Goal: Task Accomplishment & Management: Use online tool/utility

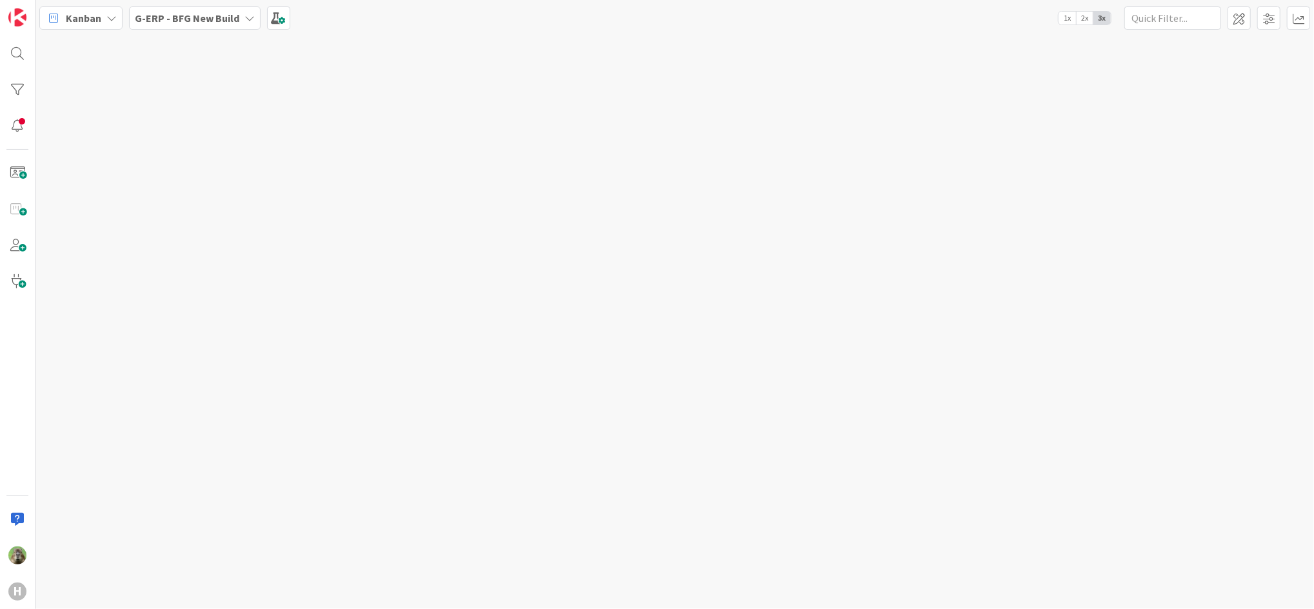
click at [223, 17] on b "G-ERP - BFG New Build" at bounding box center [187, 18] width 104 height 13
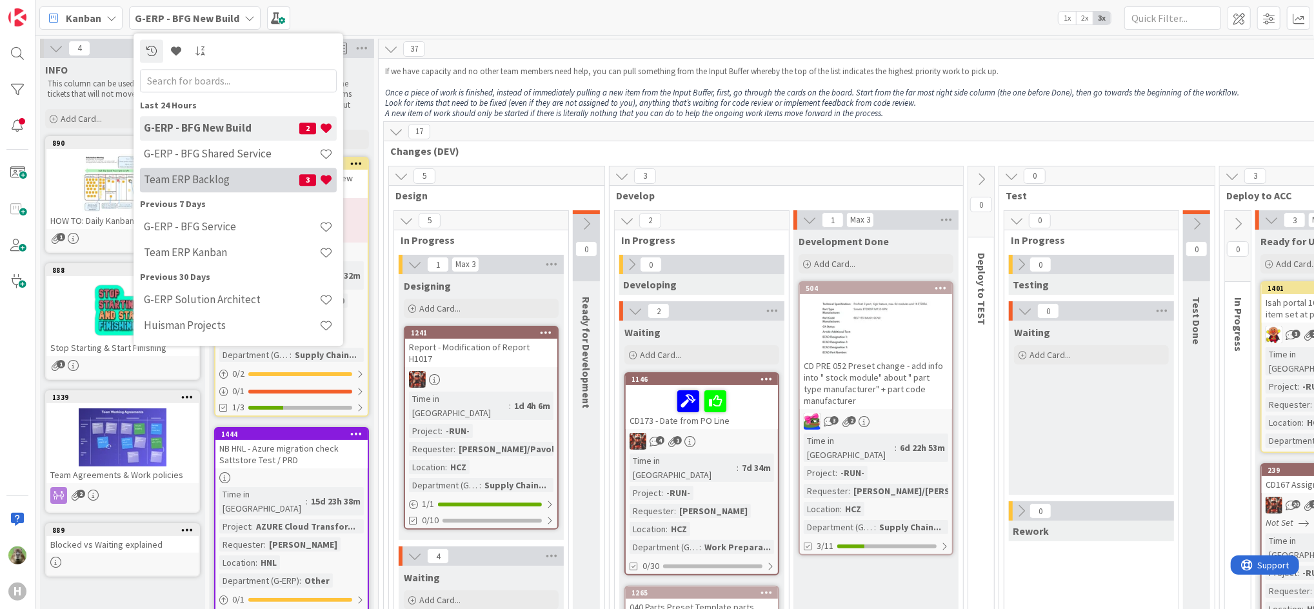
click at [226, 181] on h4 "Team ERP Backlog" at bounding box center [221, 179] width 155 height 13
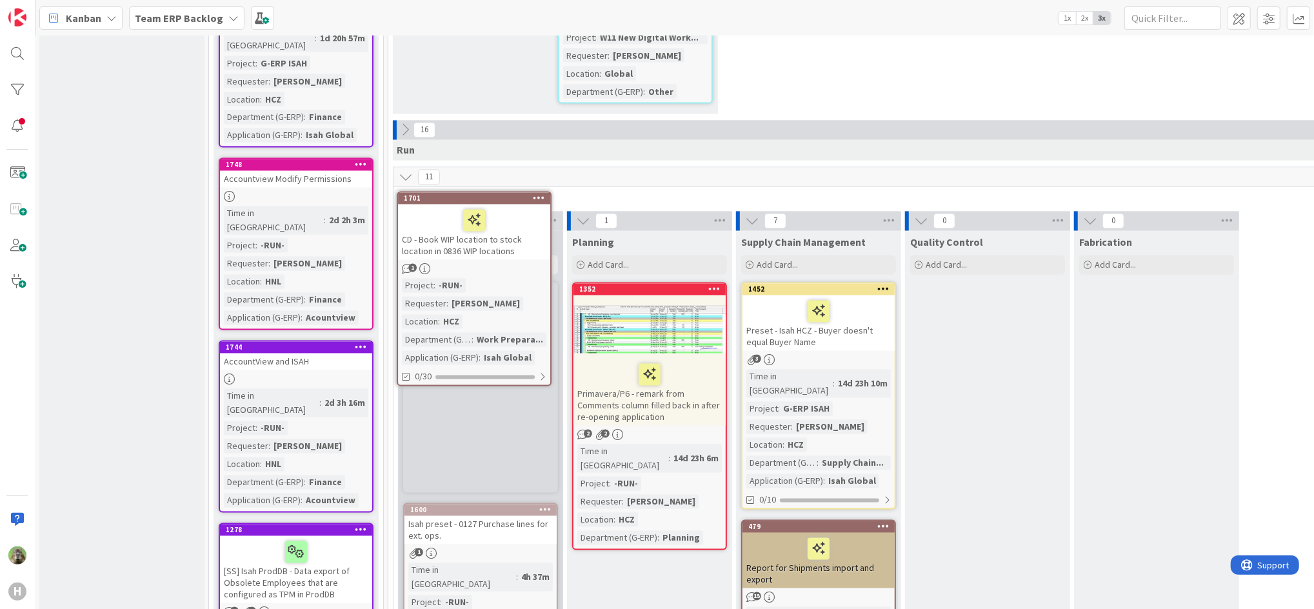
scroll to position [1884, 1]
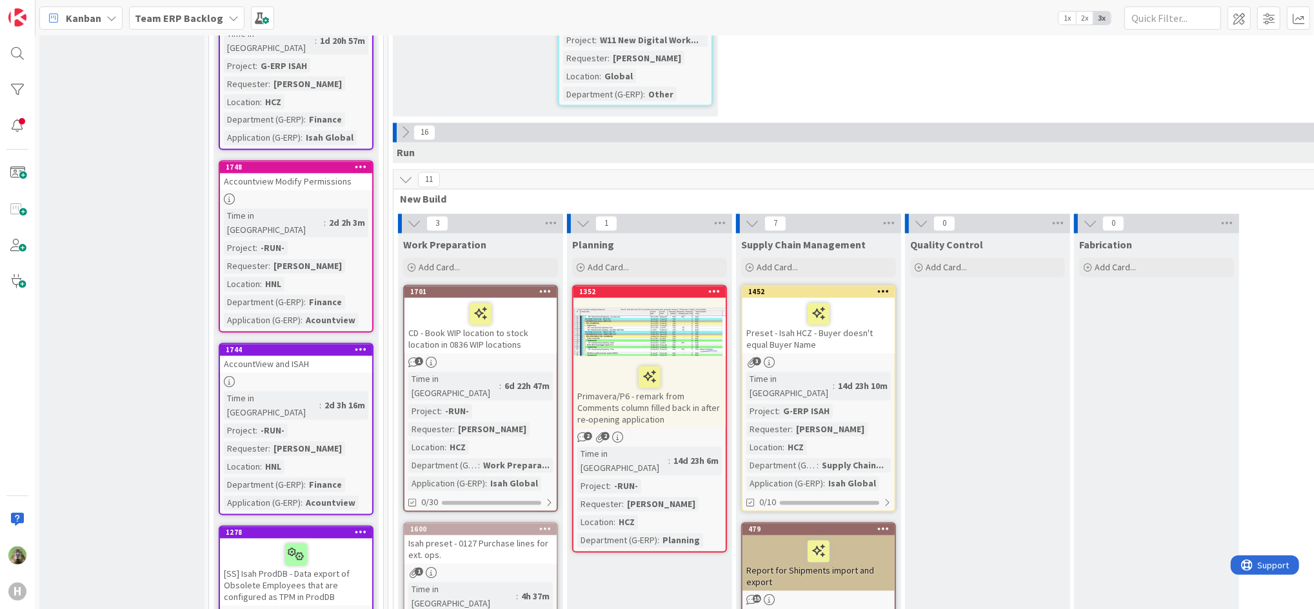
click at [507, 286] on div "1701" at bounding box center [480, 292] width 152 height 12
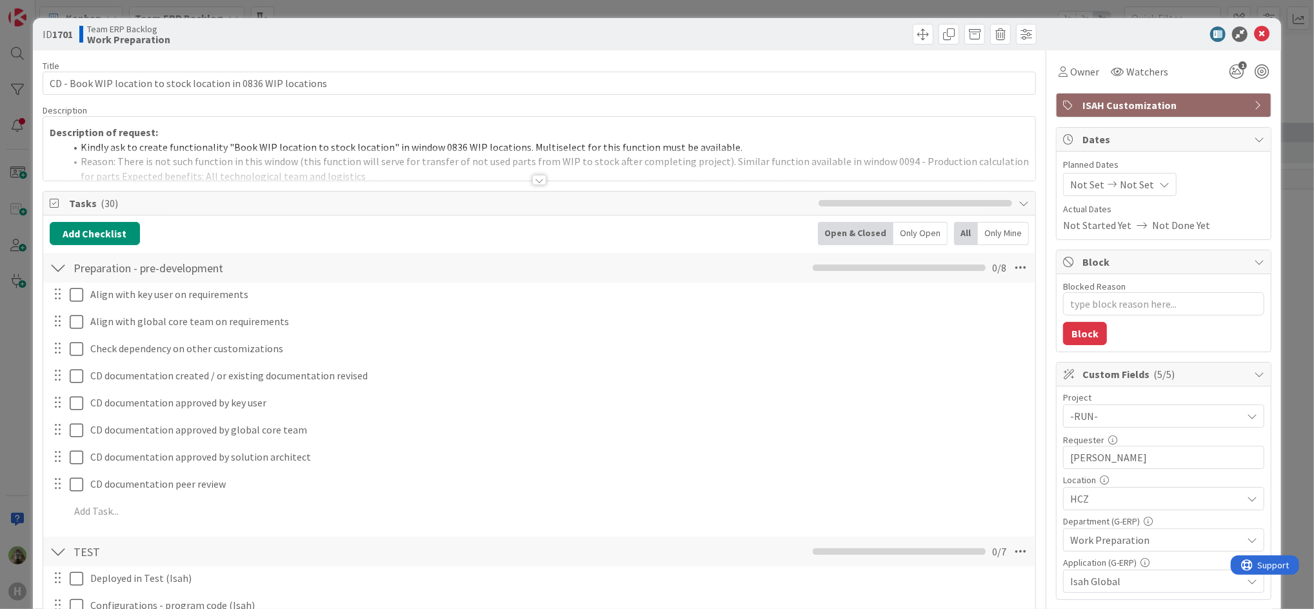
type textarea "x"
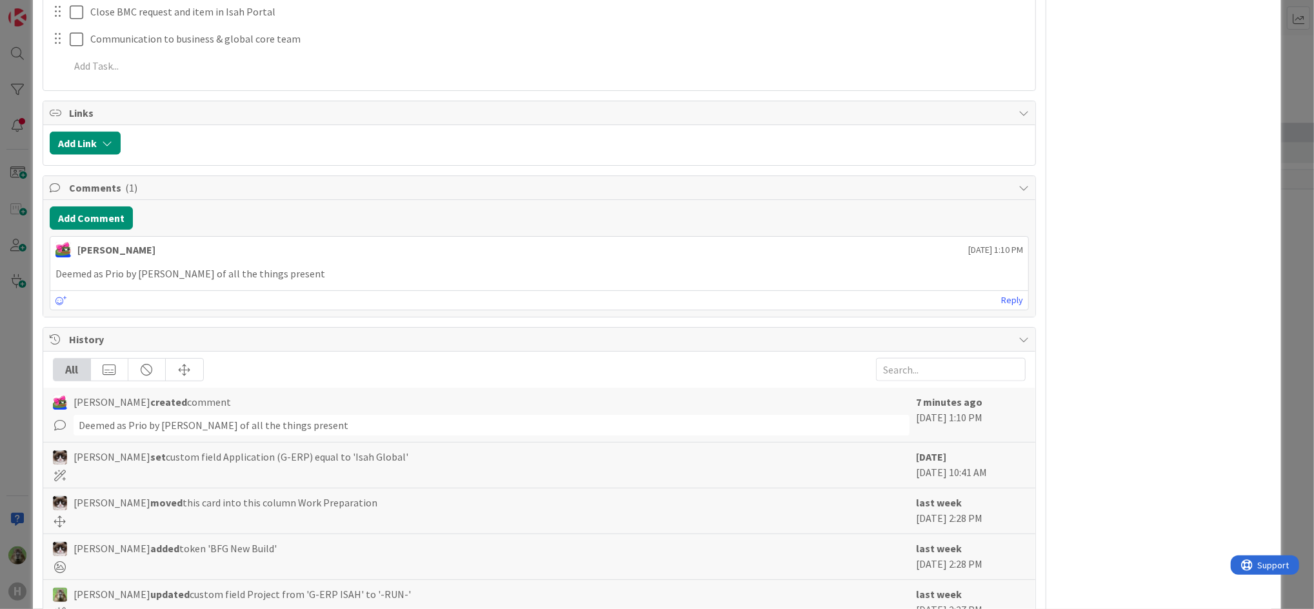
scroll to position [1241, 0]
click at [15, 208] on div "ID 1701 Team ERP Backlog Work Preparation Title 62 / 128 CD - Book WIP location…" at bounding box center [657, 304] width 1314 height 609
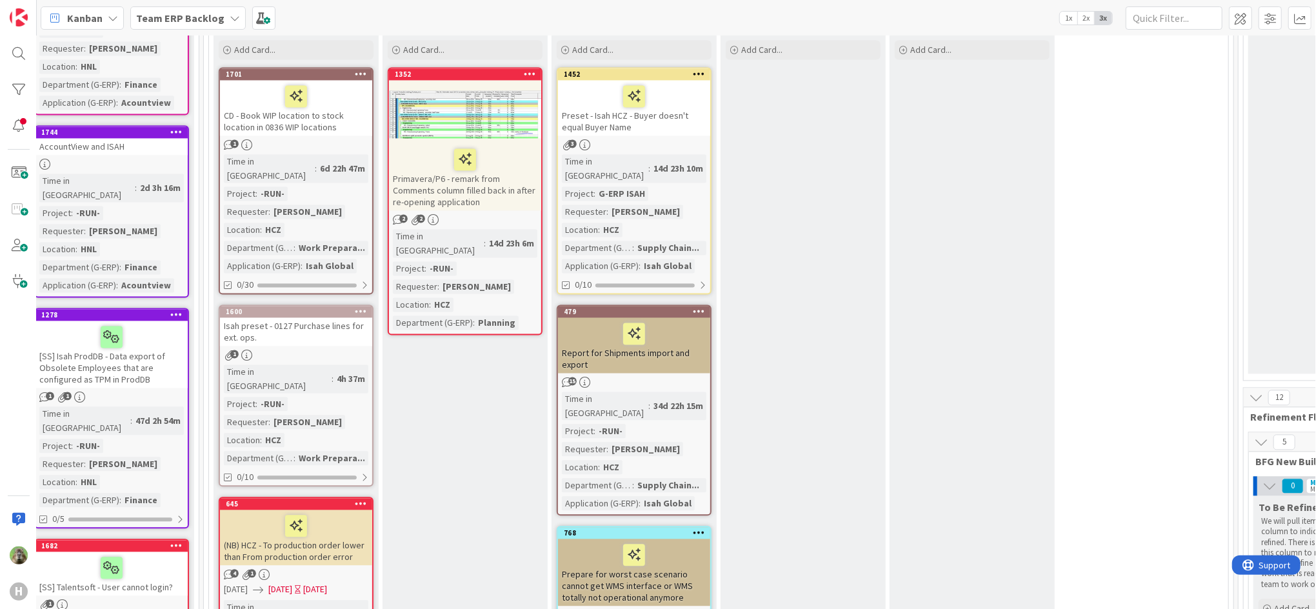
scroll to position [1933, 204]
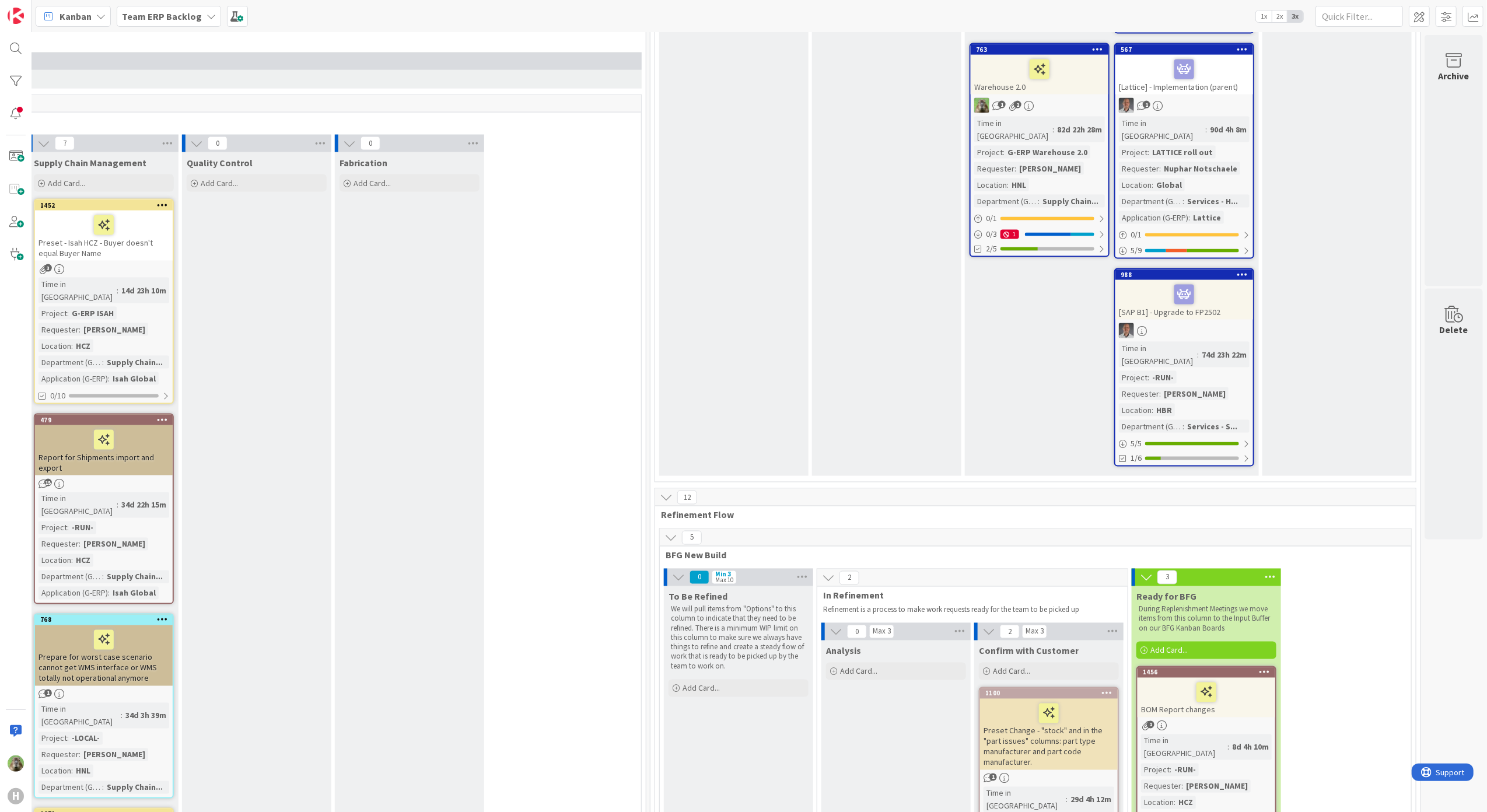
scroll to position [1593, 649]
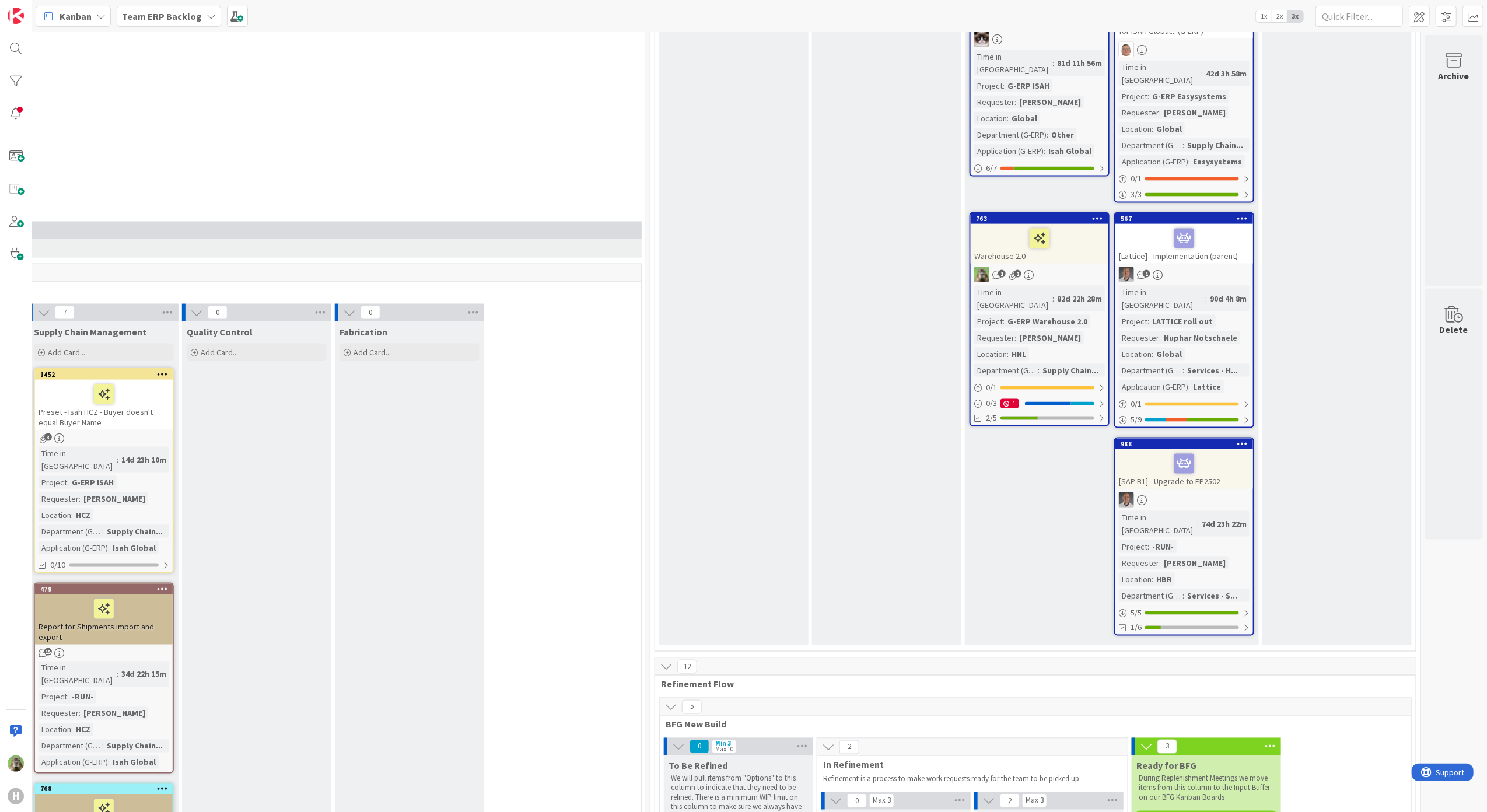
click at [192, 21] on b "Team ERP Backlog" at bounding box center [162, 16] width 80 height 12
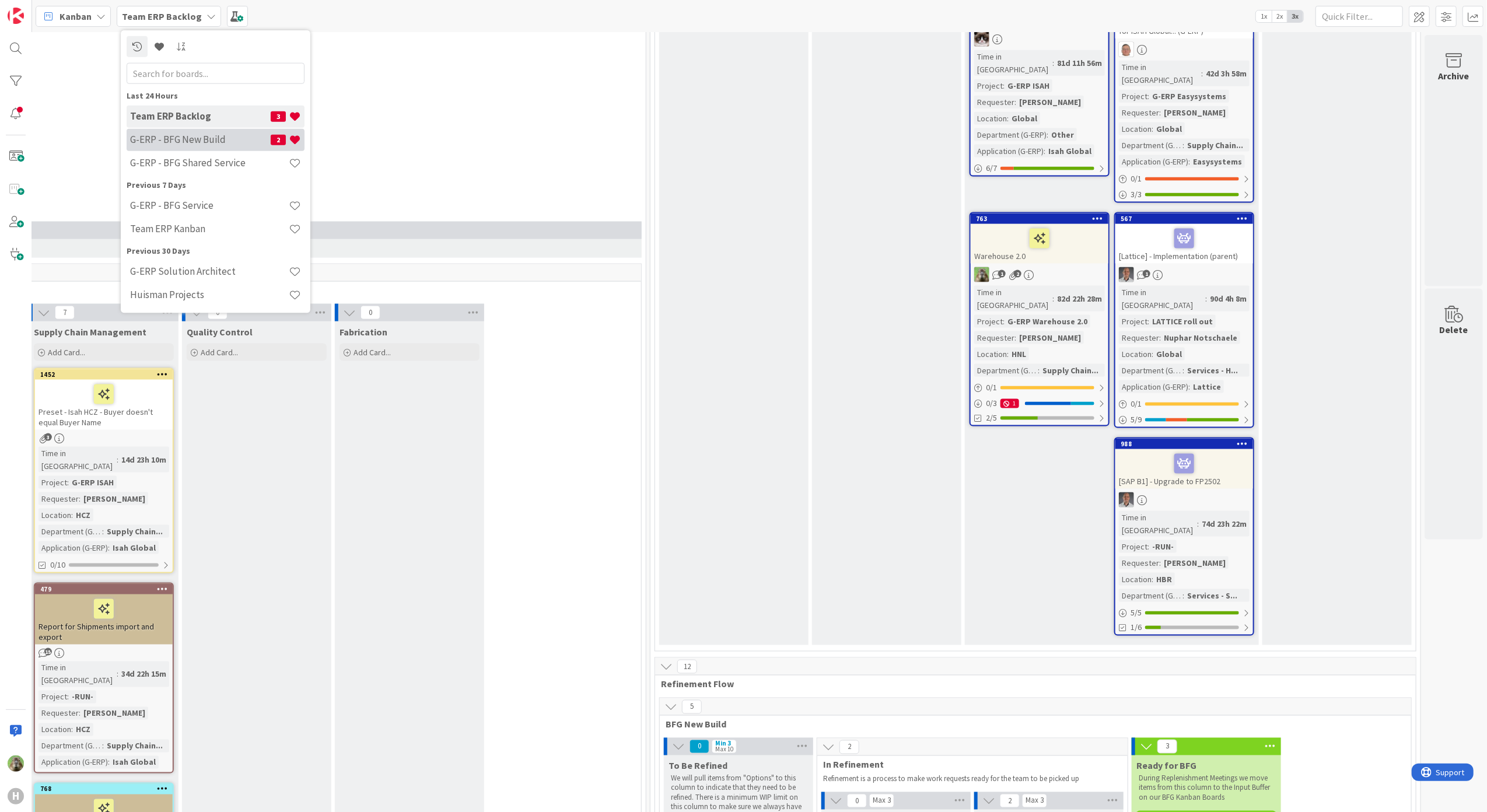
click at [234, 147] on div "G-ERP - BFG New Build 2" at bounding box center [215, 139] width 178 height 23
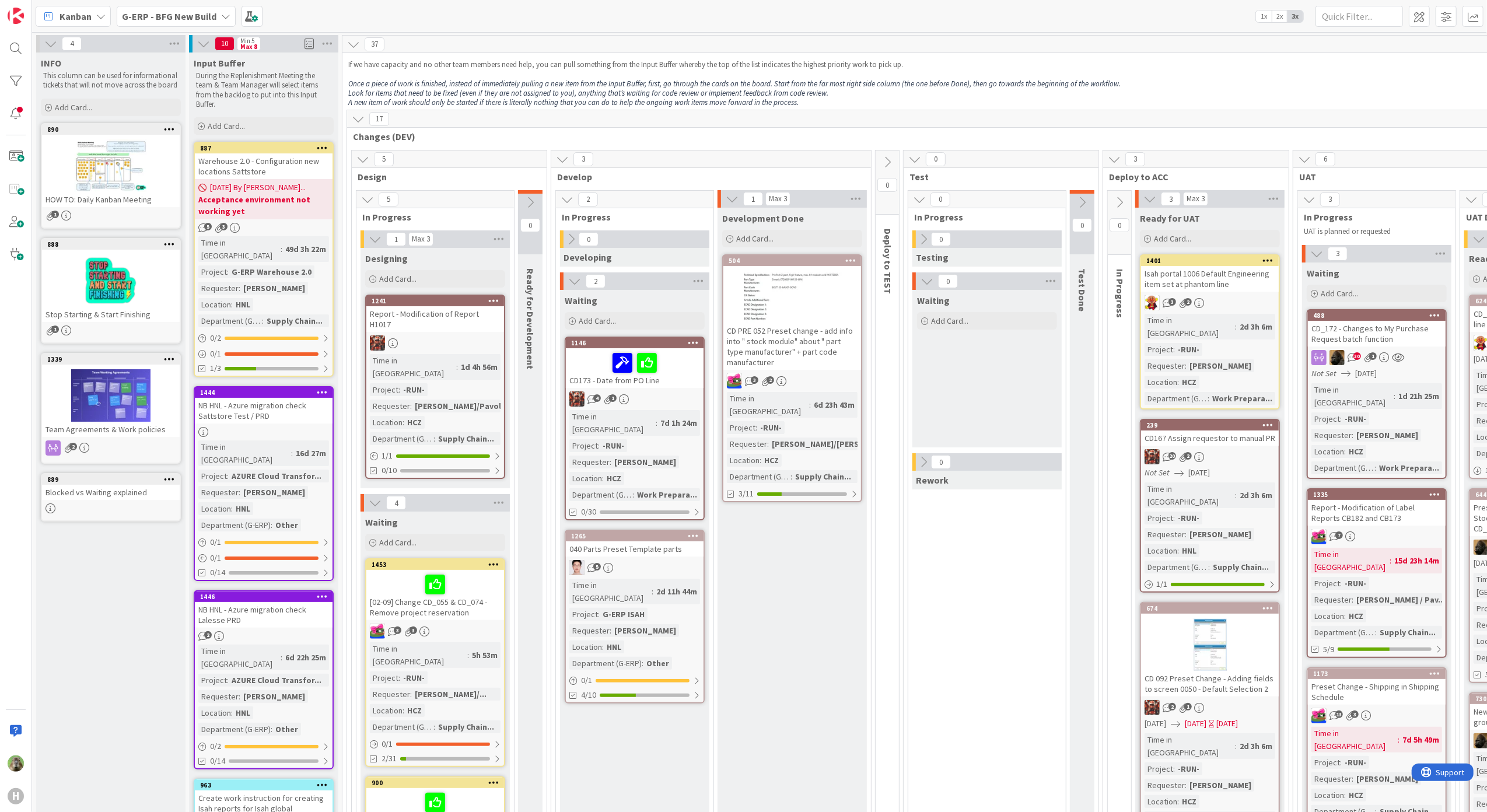
click at [198, 19] on b "G-ERP - BFG New Build" at bounding box center [169, 16] width 94 height 12
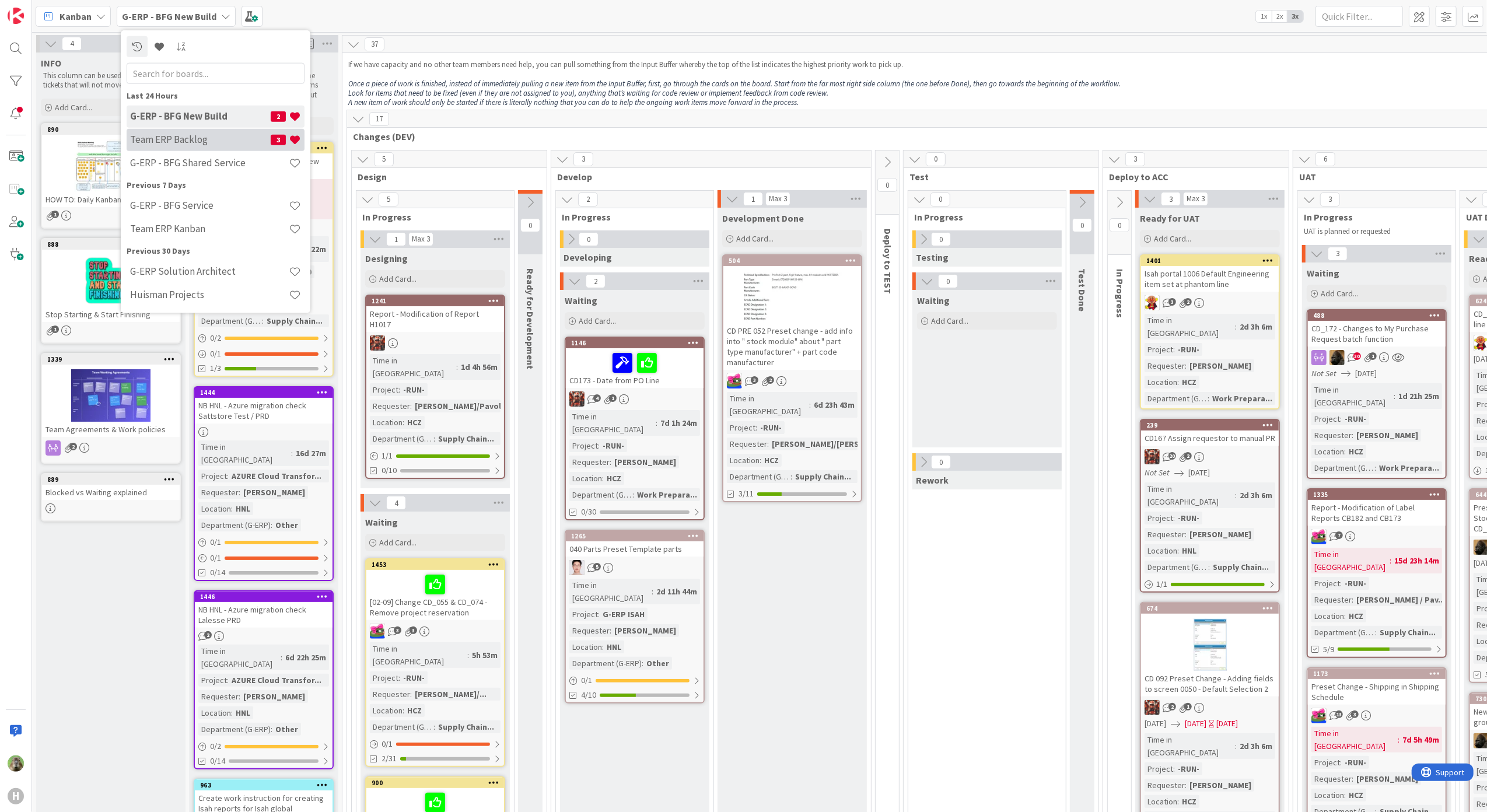
click at [204, 130] on div "Team ERP Backlog 3" at bounding box center [215, 139] width 178 height 23
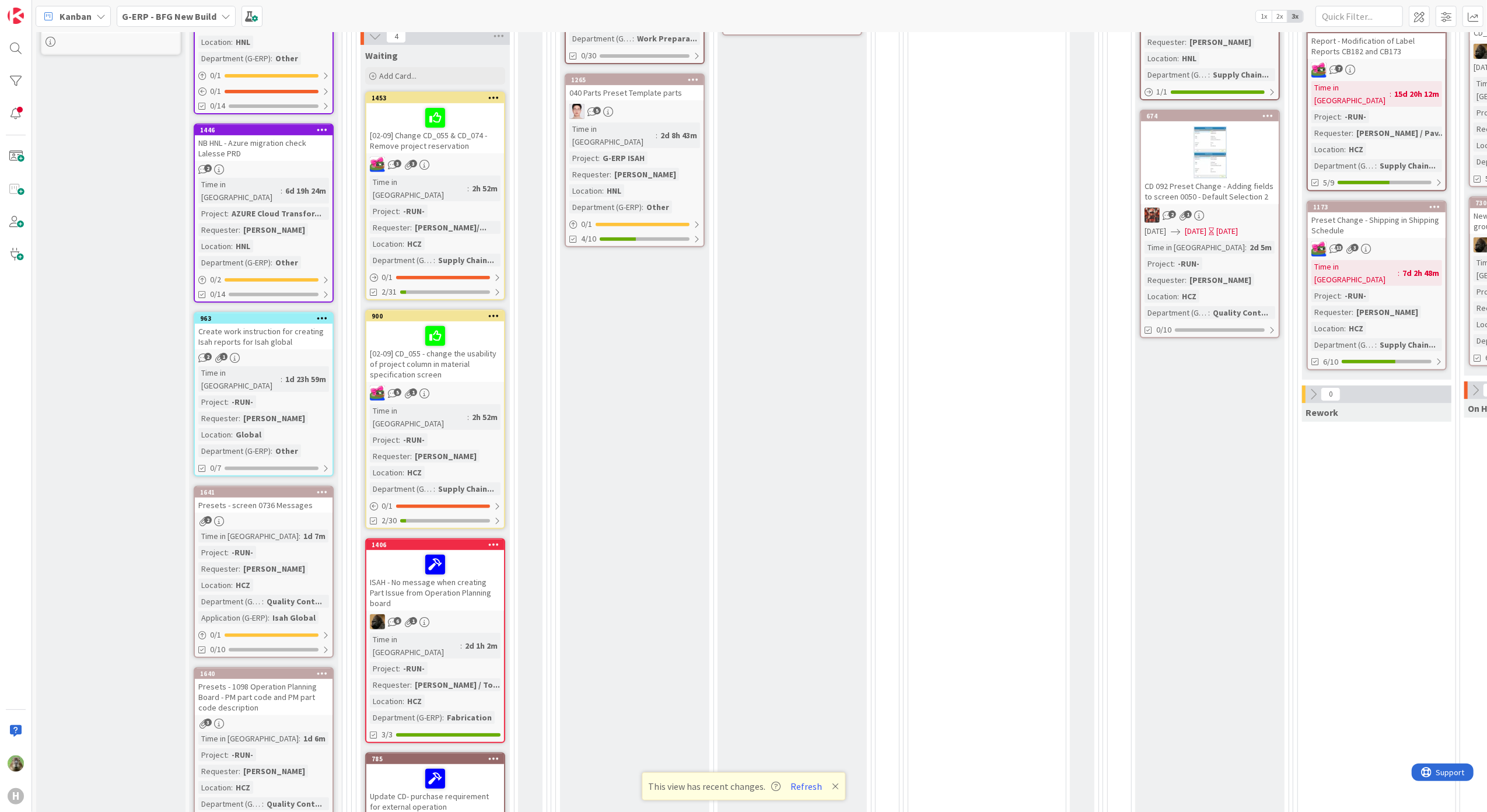
scroll to position [467, 7]
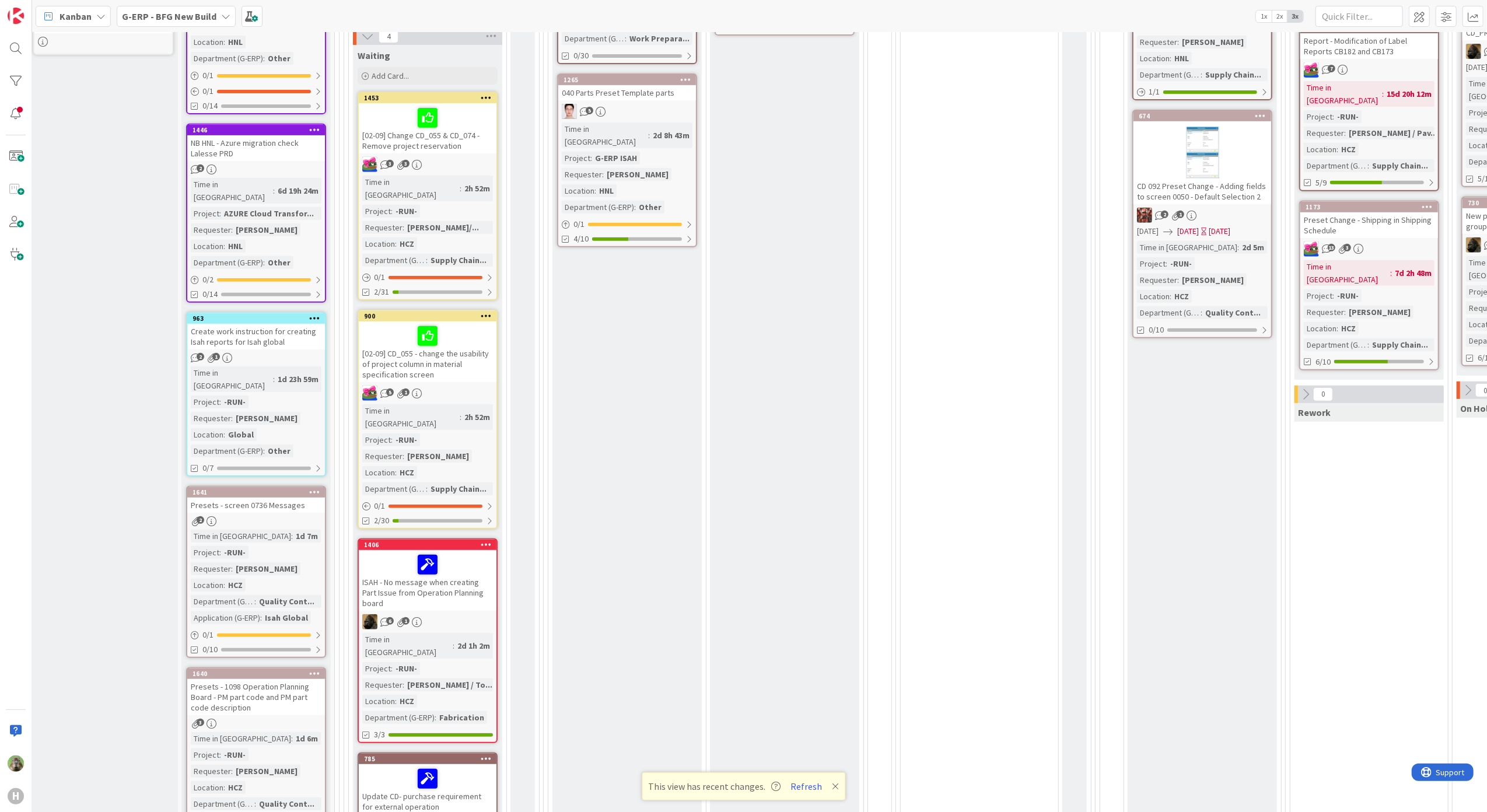
drag, startPoint x: 116, startPoint y: 553, endPoint x: 146, endPoint y: 543, distance: 31.6
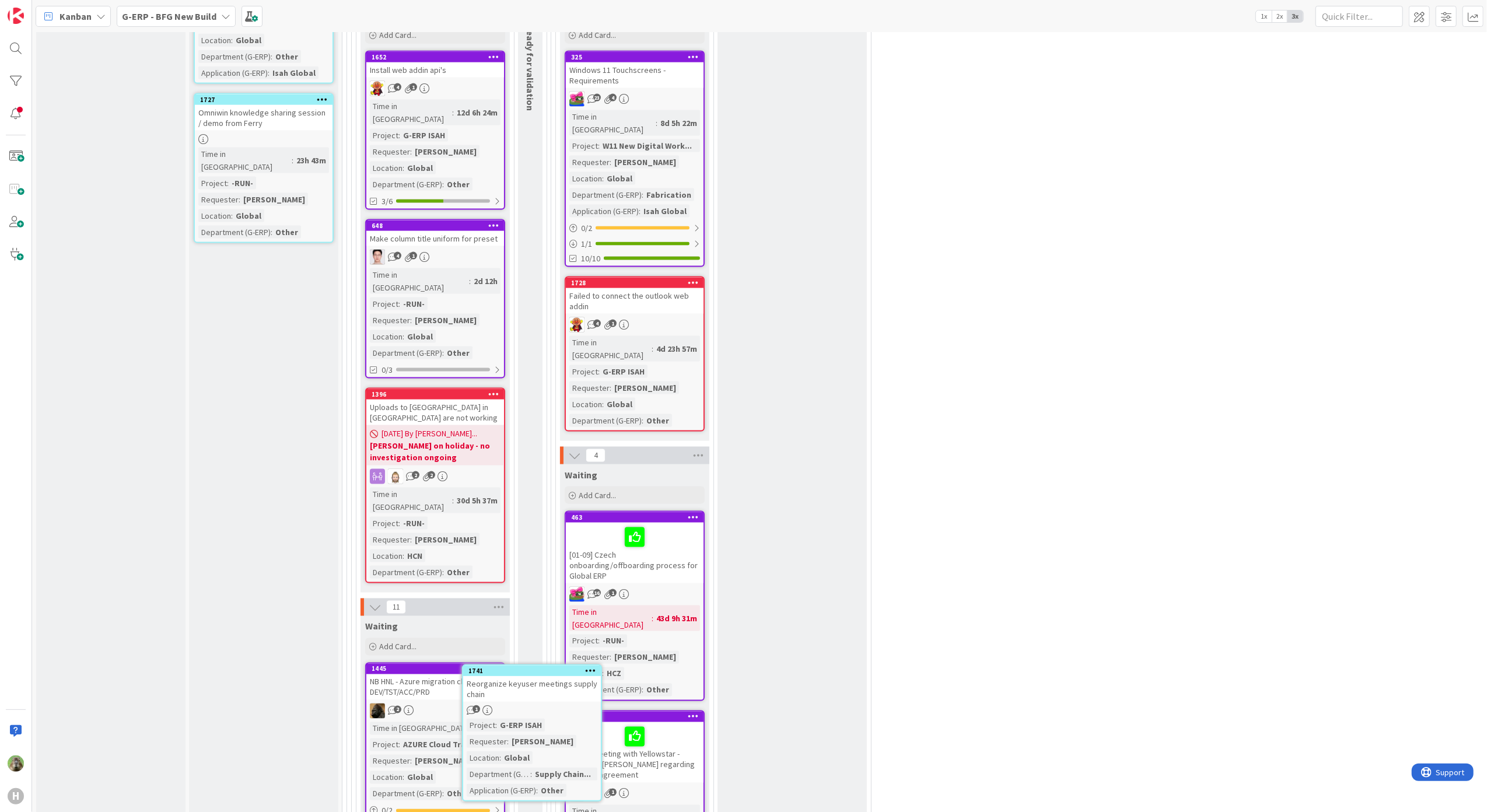
scroll to position [1651, 0]
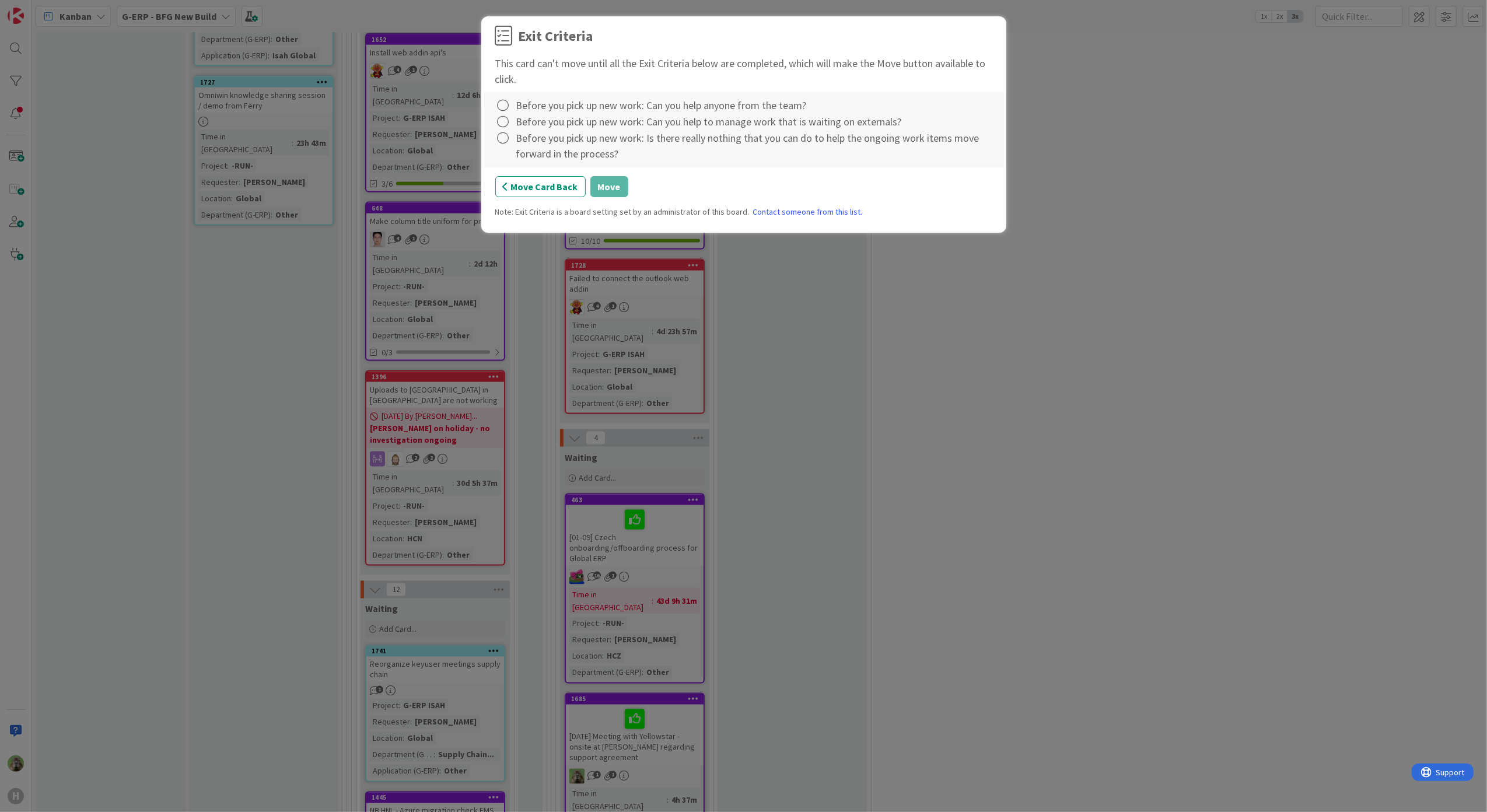
click at [551, 175] on div "Exit Criteria This card can't move until all the Exit Criteria below are comple…" at bounding box center [744, 126] width 497 height 201
click at [545, 180] on button "Move Card Back" at bounding box center [541, 186] width 90 height 21
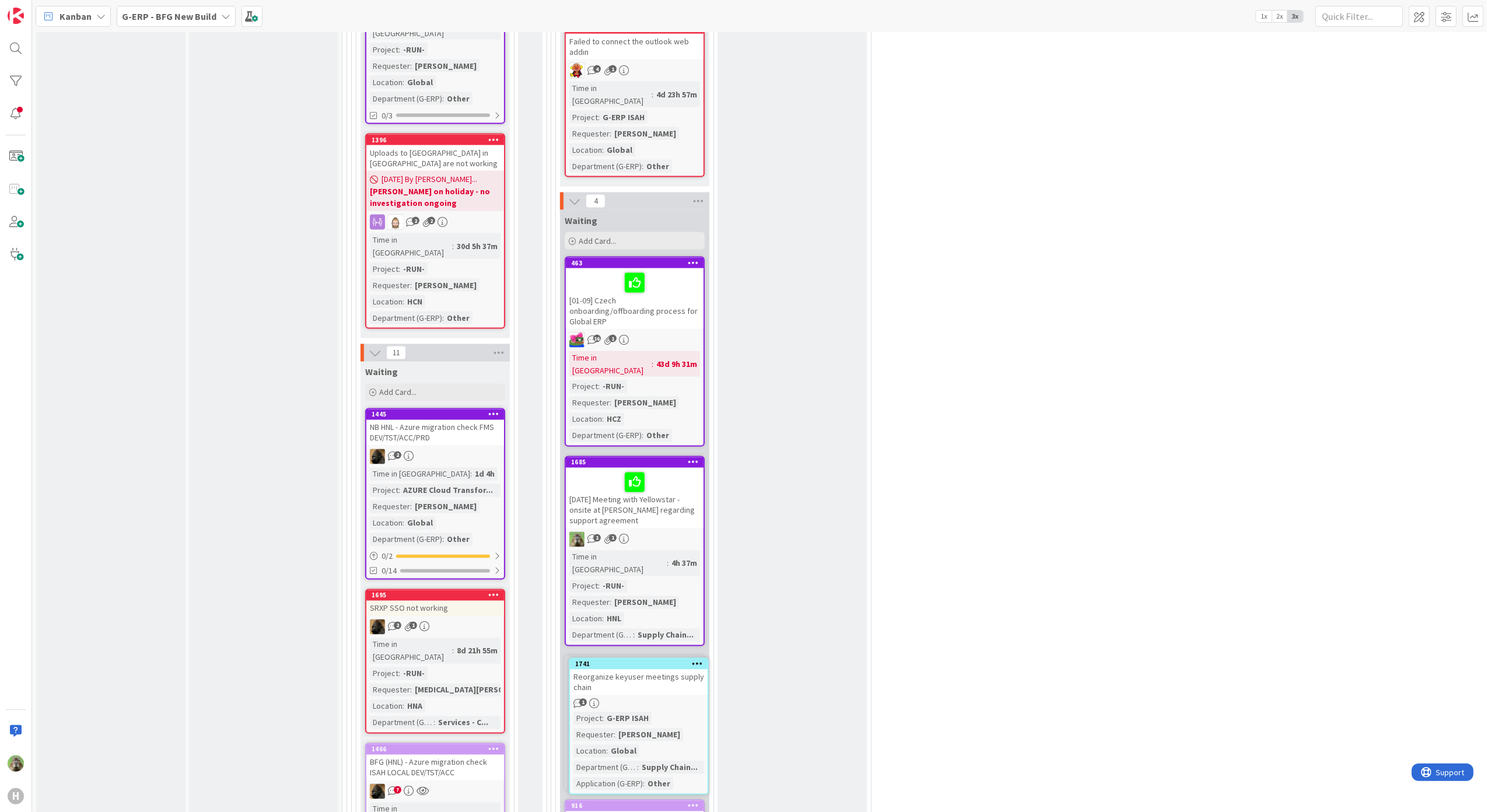
scroll to position [1895, 0]
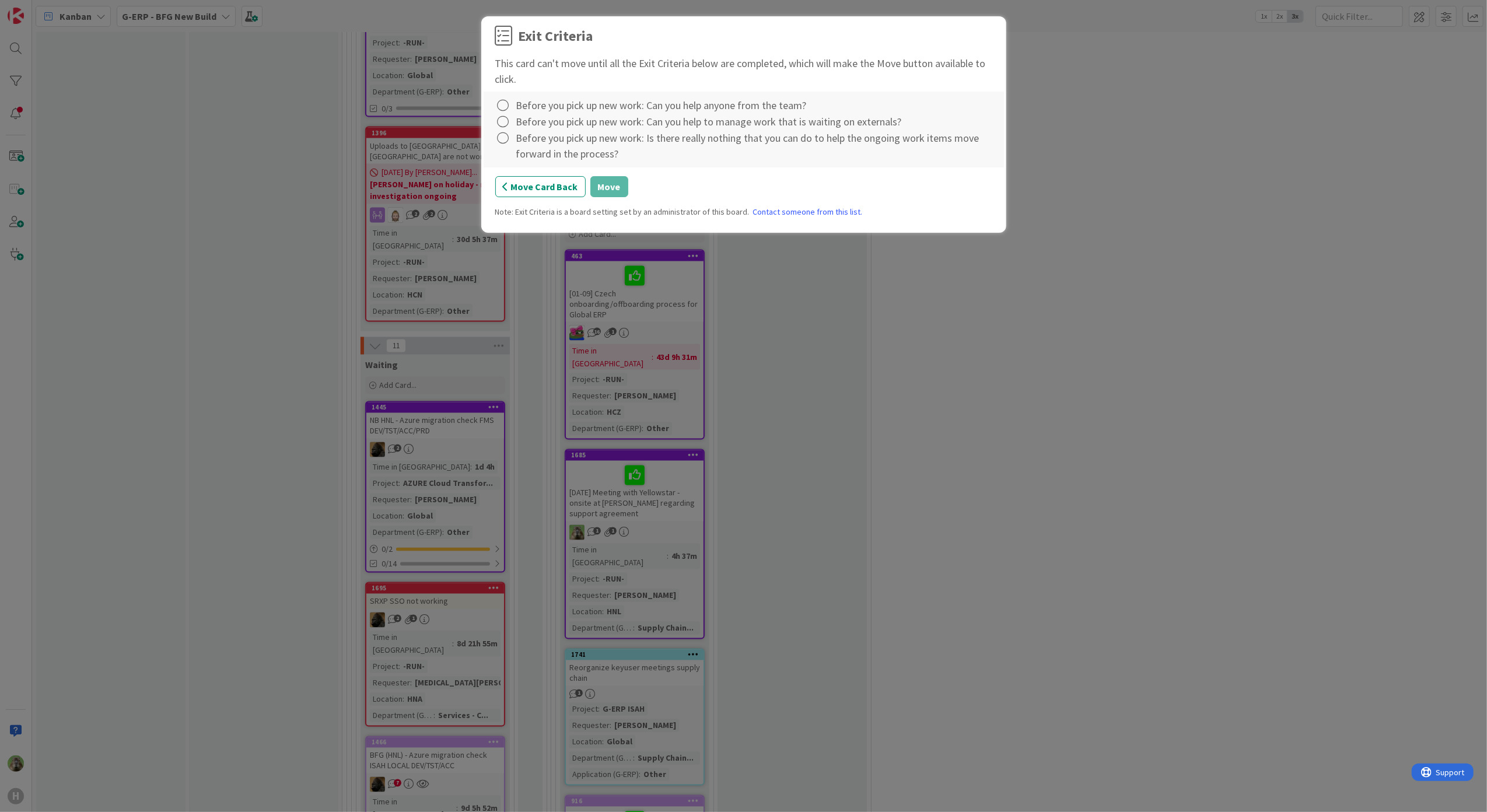
click at [530, 108] on div "Before you pick up new work: Can you help anyone from the team?" at bounding box center [661, 105] width 290 height 15
click at [503, 108] on icon at bounding box center [504, 106] width 16 height 16
click at [497, 124] on link "Complete" at bounding box center [568, 130] width 146 height 17
click at [507, 134] on icon at bounding box center [504, 138] width 16 height 16
click at [536, 161] on link "Complete" at bounding box center [568, 163] width 146 height 17
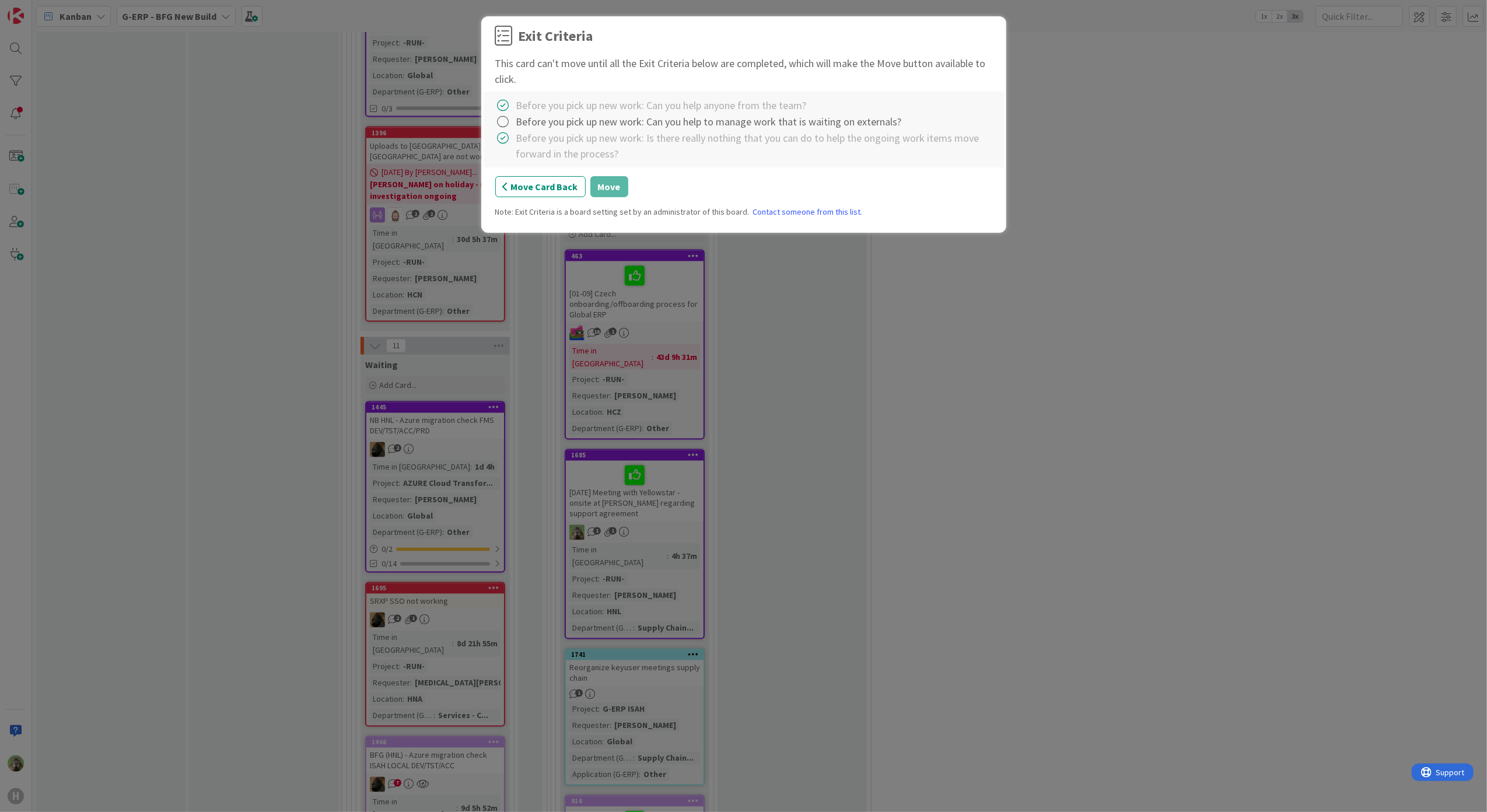
click at [512, 127] on div at bounding box center [504, 122] width 17 height 16
click at [528, 150] on link "Complete" at bounding box center [568, 146] width 146 height 17
click at [605, 190] on button "Move" at bounding box center [610, 186] width 38 height 21
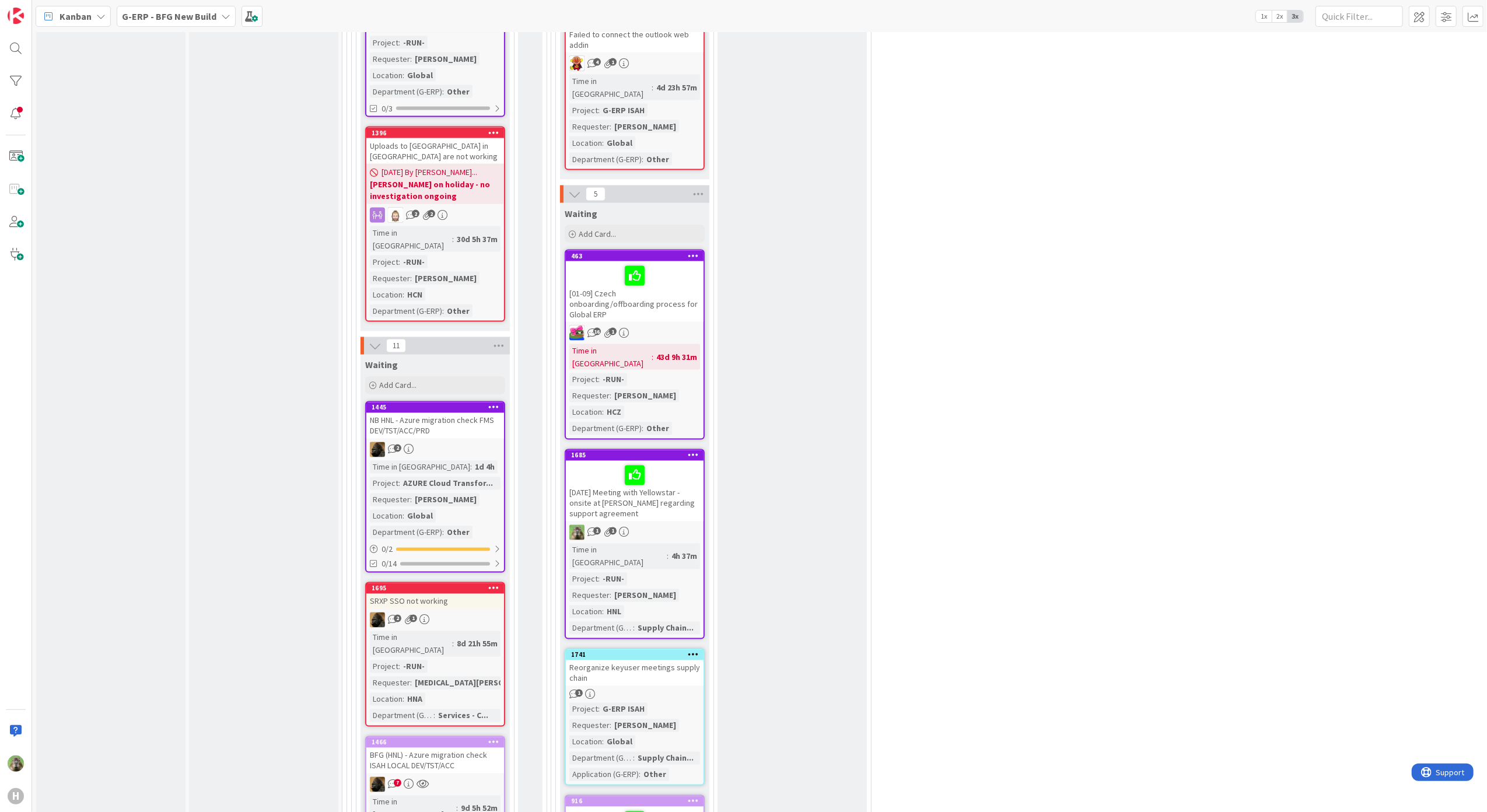
click at [671, 660] on div "Reorganize keyuser meetings supply chain" at bounding box center [635, 673] width 137 height 25
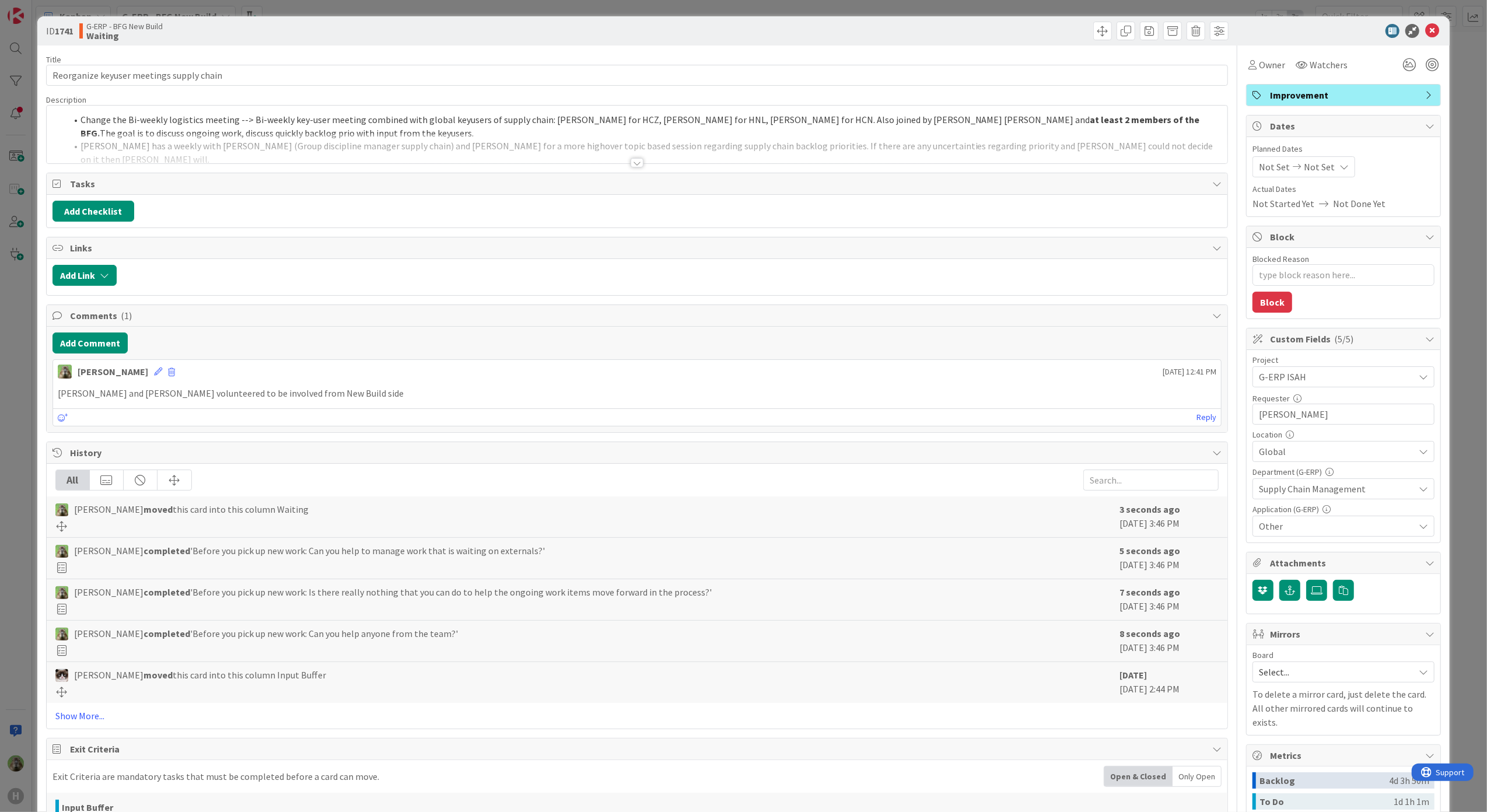
type textarea "x"
click at [53, 75] on input "Reorganize keyuser meetings supply chain" at bounding box center [637, 75] width 1182 height 21
click at [68, 345] on button "Add Comment" at bounding box center [90, 343] width 75 height 21
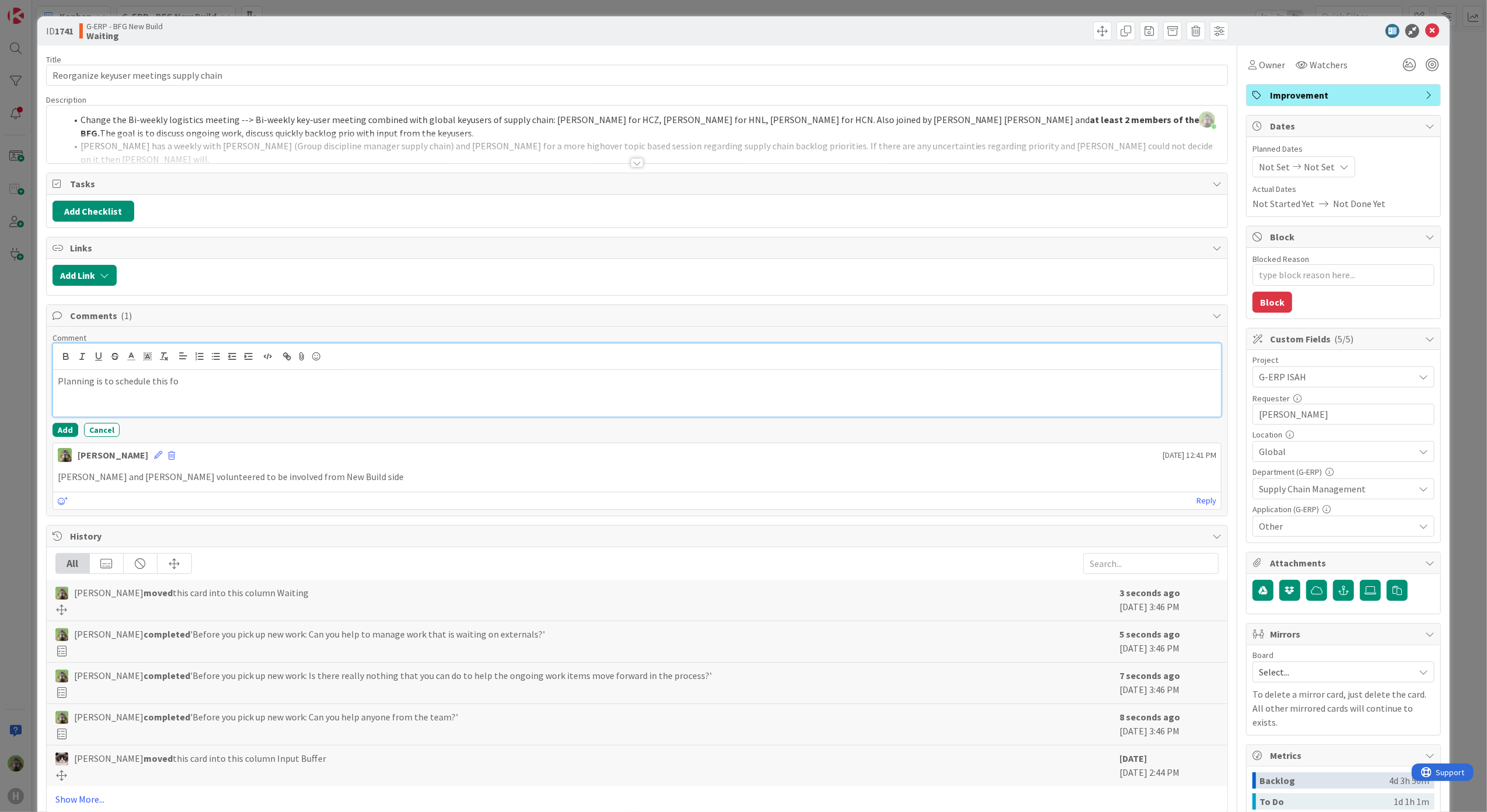
click at [210, 400] on div "Planning is to schedule this fo" at bounding box center [638, 393] width 1169 height 47
click at [55, 82] on input "Reorganize keyuser meetings supply chain" at bounding box center [637, 75] width 1182 height 21
click at [49, 72] on input "Reorganize keyuser meetings supply chain" at bounding box center [637, 75] width 1182 height 21
type input "01-09-2025 Reorganize keyuser meetings supply chain"
type textarea "x"
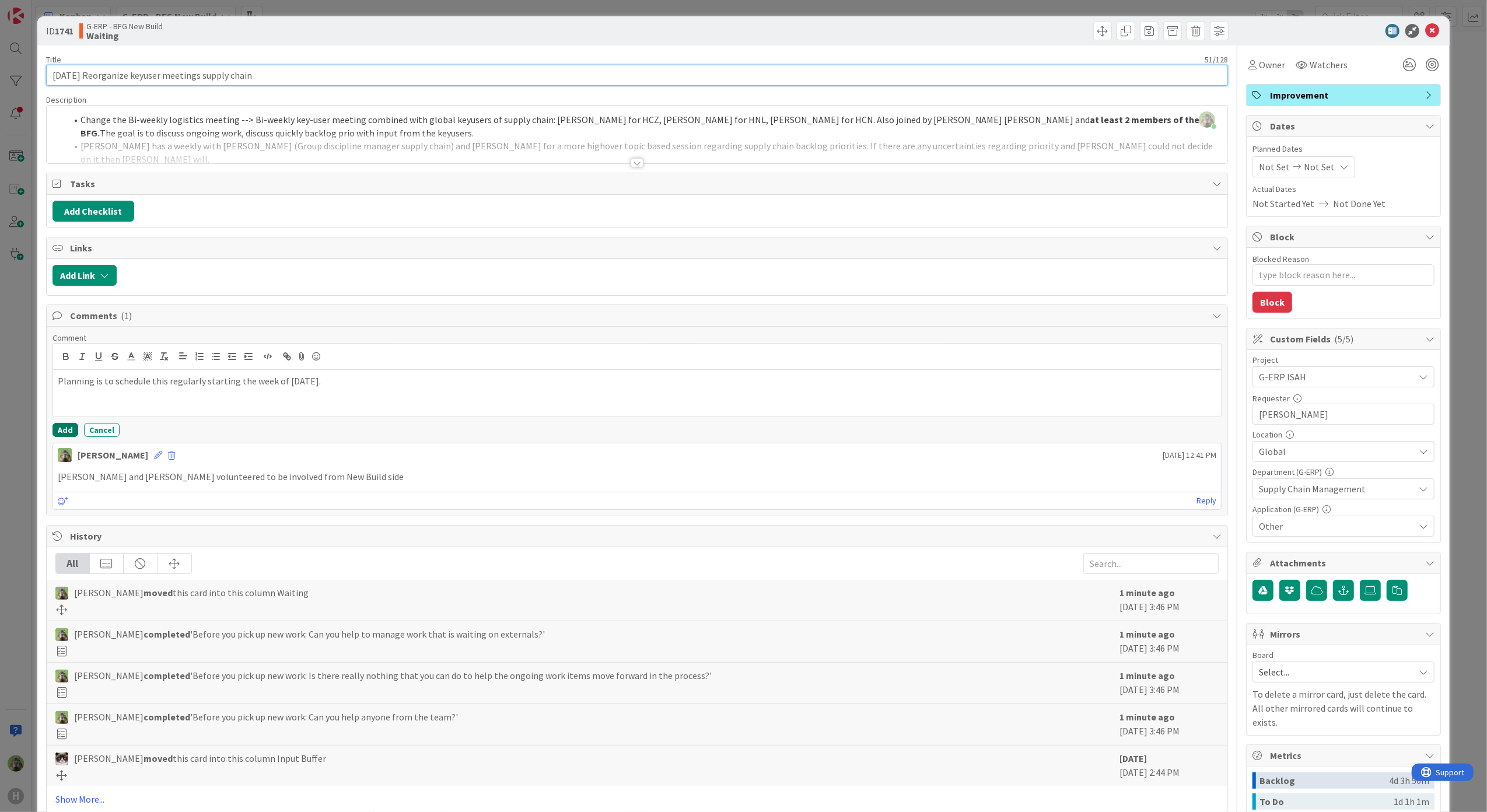
type input "01-09-2025 Reorganize keyuser meetings supply chain"
click at [72, 430] on button "Add" at bounding box center [65, 430] width 25 height 14
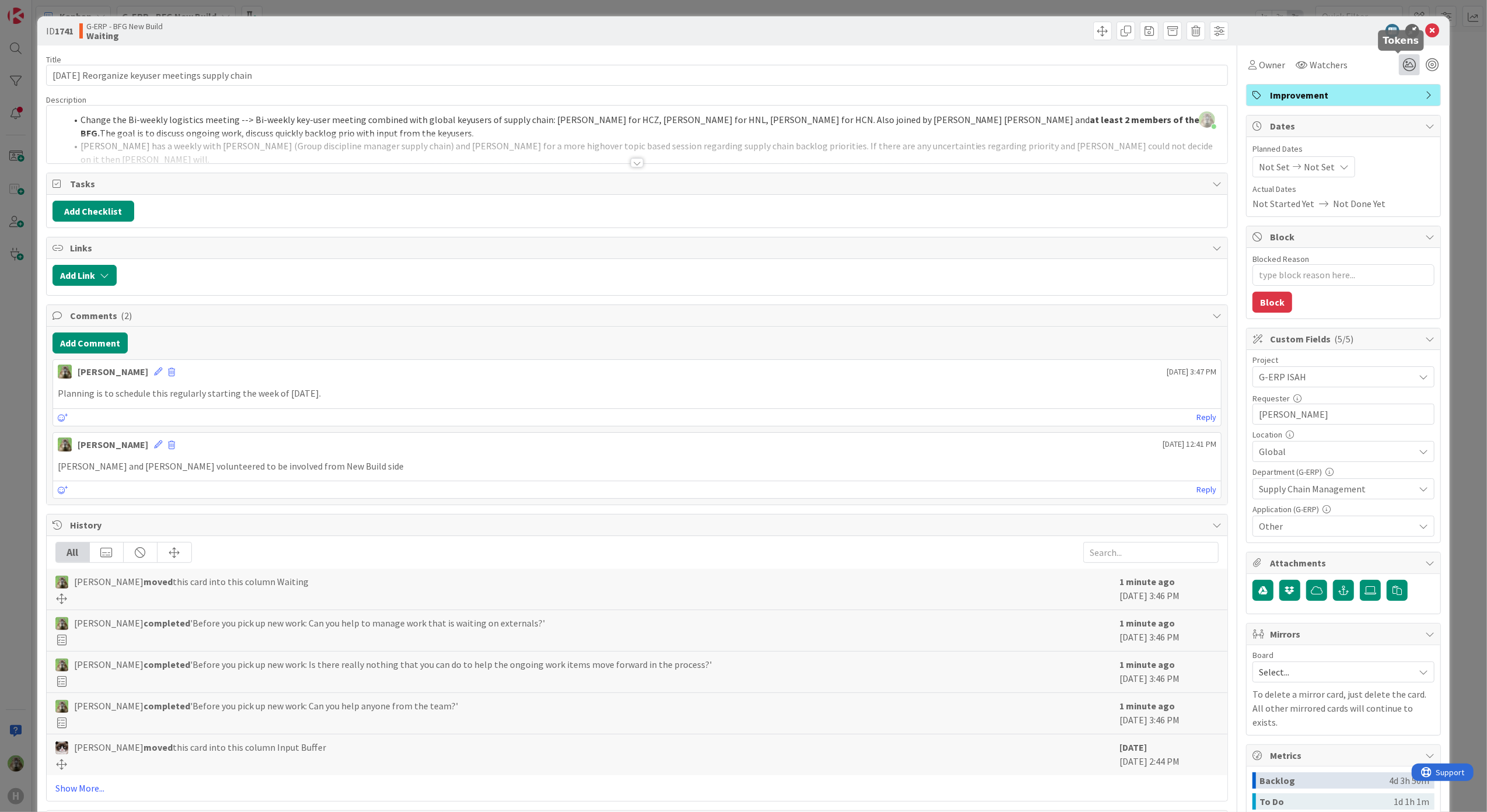
click at [1400, 63] on icon at bounding box center [1408, 64] width 21 height 21
type textarea "x"
click at [1390, 111] on icon at bounding box center [1395, 109] width 9 height 9
click at [24, 376] on div "ID 1741 G-ERP - BFG New Build Waiting Title 51 / 128 01-09-2025 Reorganize keyu…" at bounding box center [744, 406] width 1487 height 812
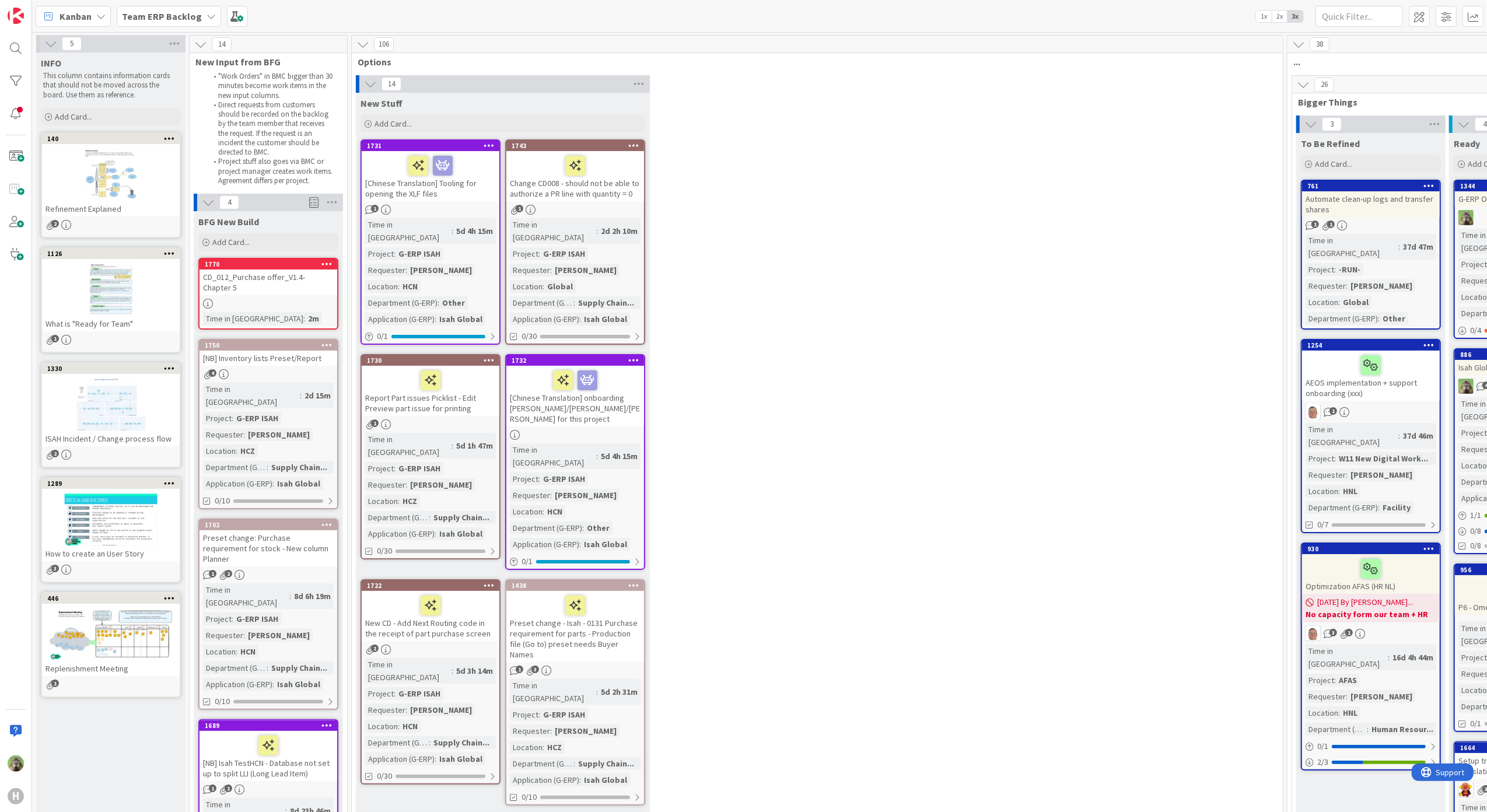
click at [244, 285] on div "CD_012_Purchase offer_V1.4- Chapter 5" at bounding box center [269, 282] width 137 height 25
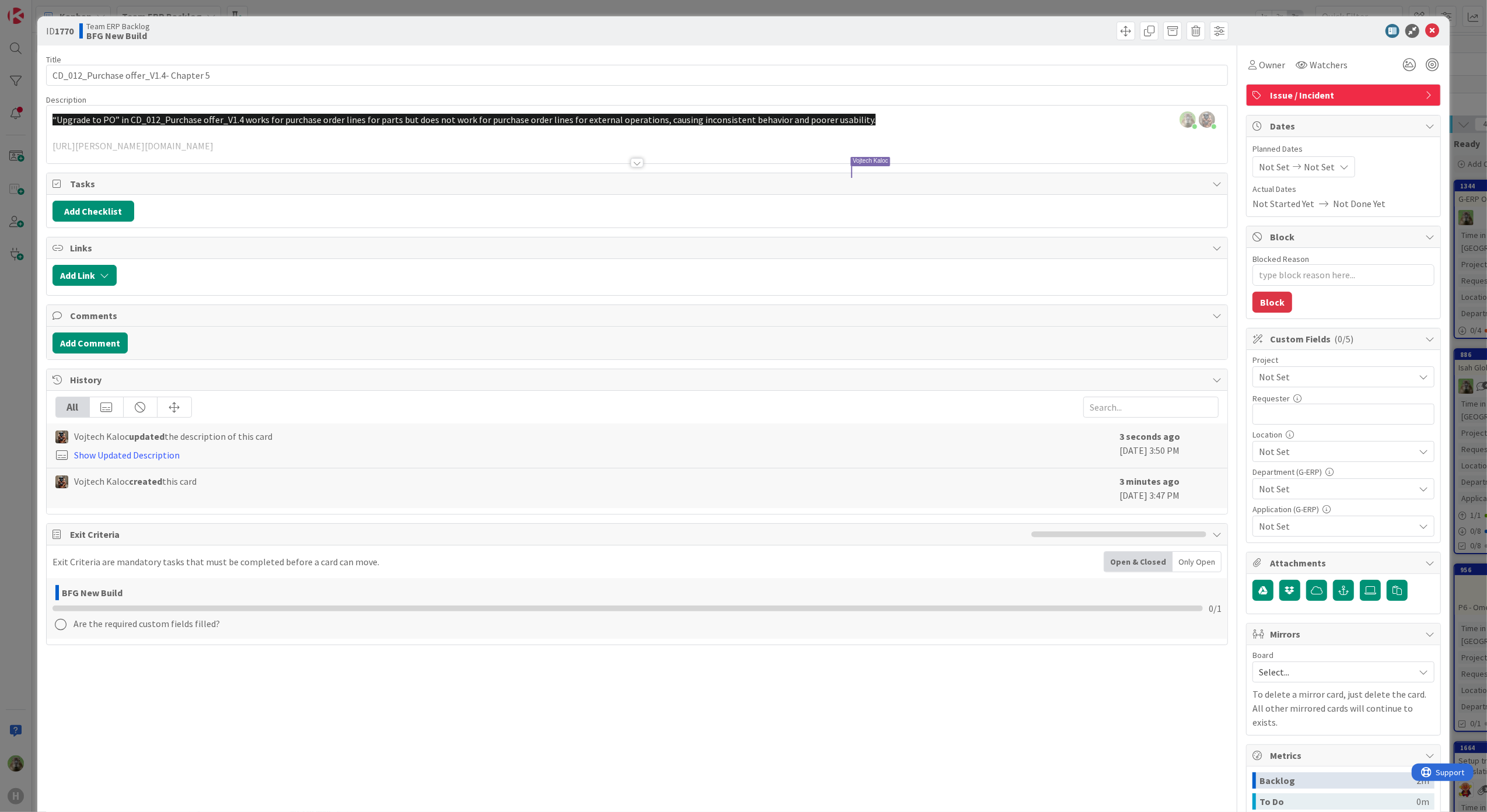
click at [28, 446] on div "ID 1770 Team ERP Backlog BFG New Build Title 37 / 128 CD_012_Purchase offer_V1.…" at bounding box center [744, 406] width 1487 height 812
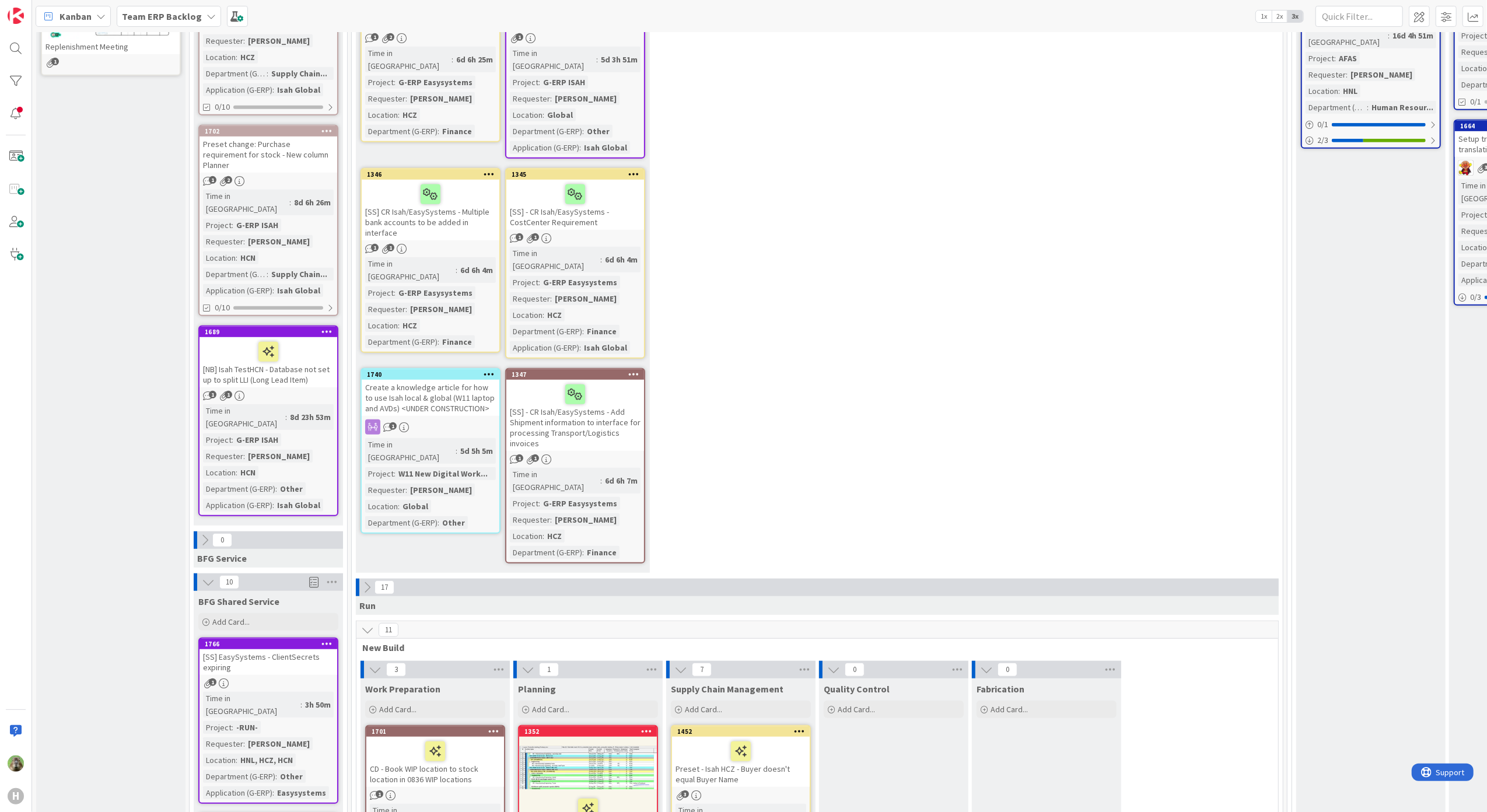
scroll to position [1011, 0]
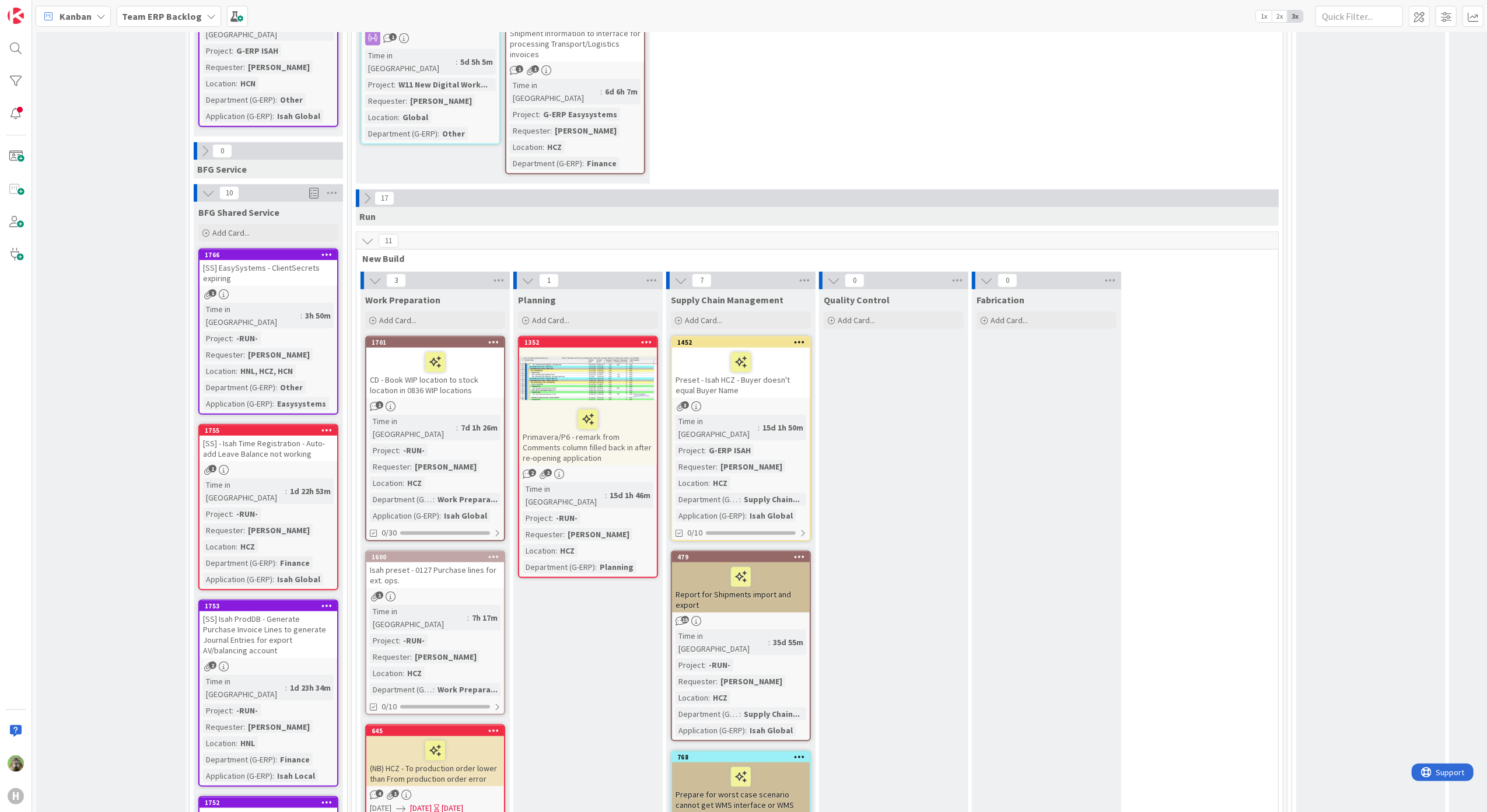
click at [488, 552] on div "1600" at bounding box center [435, 557] width 137 height 11
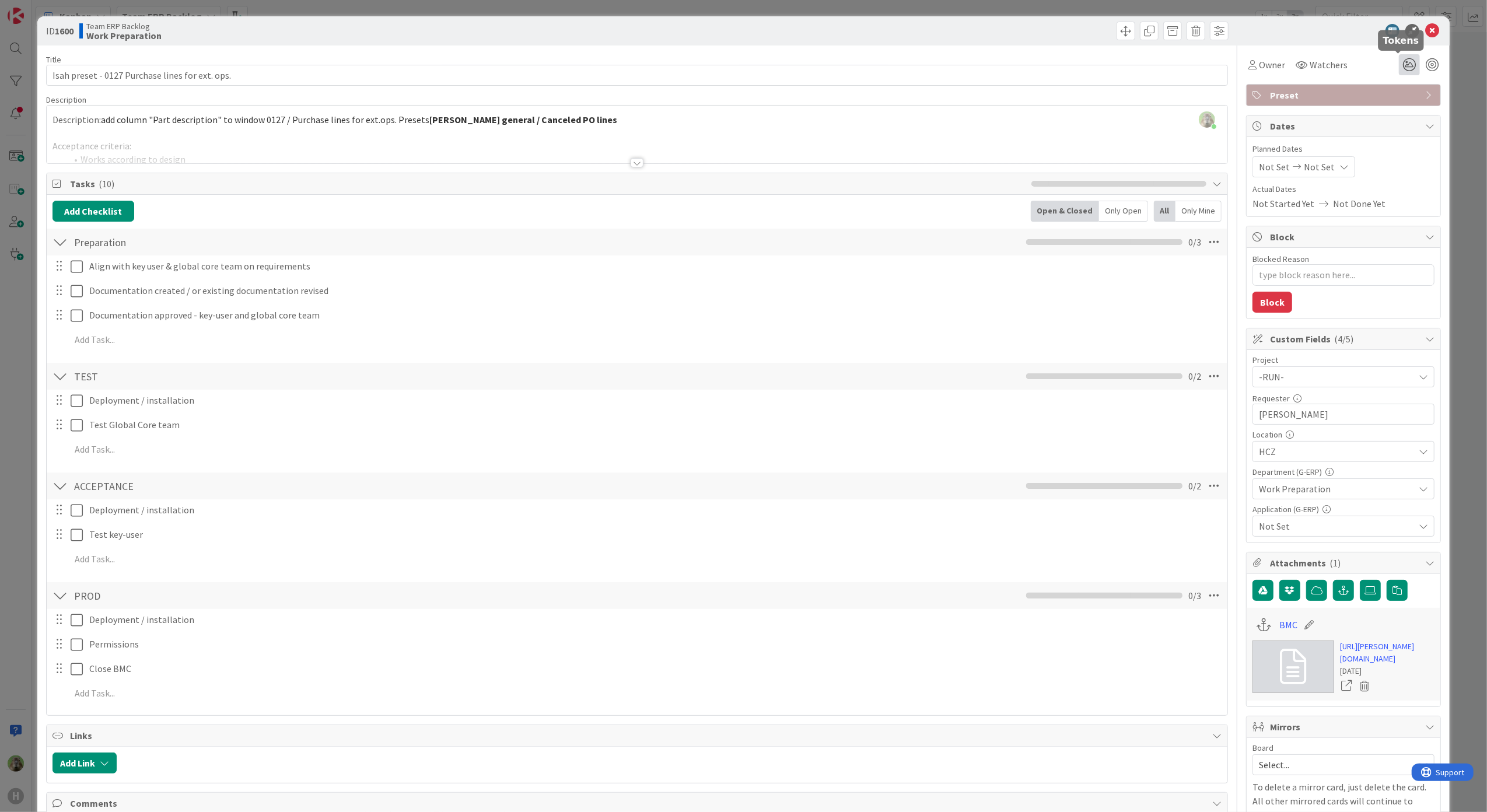
click at [1406, 60] on icon at bounding box center [1408, 64] width 21 height 21
type textarea "x"
click at [1390, 109] on icon at bounding box center [1395, 109] width 9 height 9
click at [19, 397] on div "ID 1600 Team ERP Backlog Work Preparation Title 47 / 128 Isah preset - 0127 Pur…" at bounding box center [744, 406] width 1487 height 812
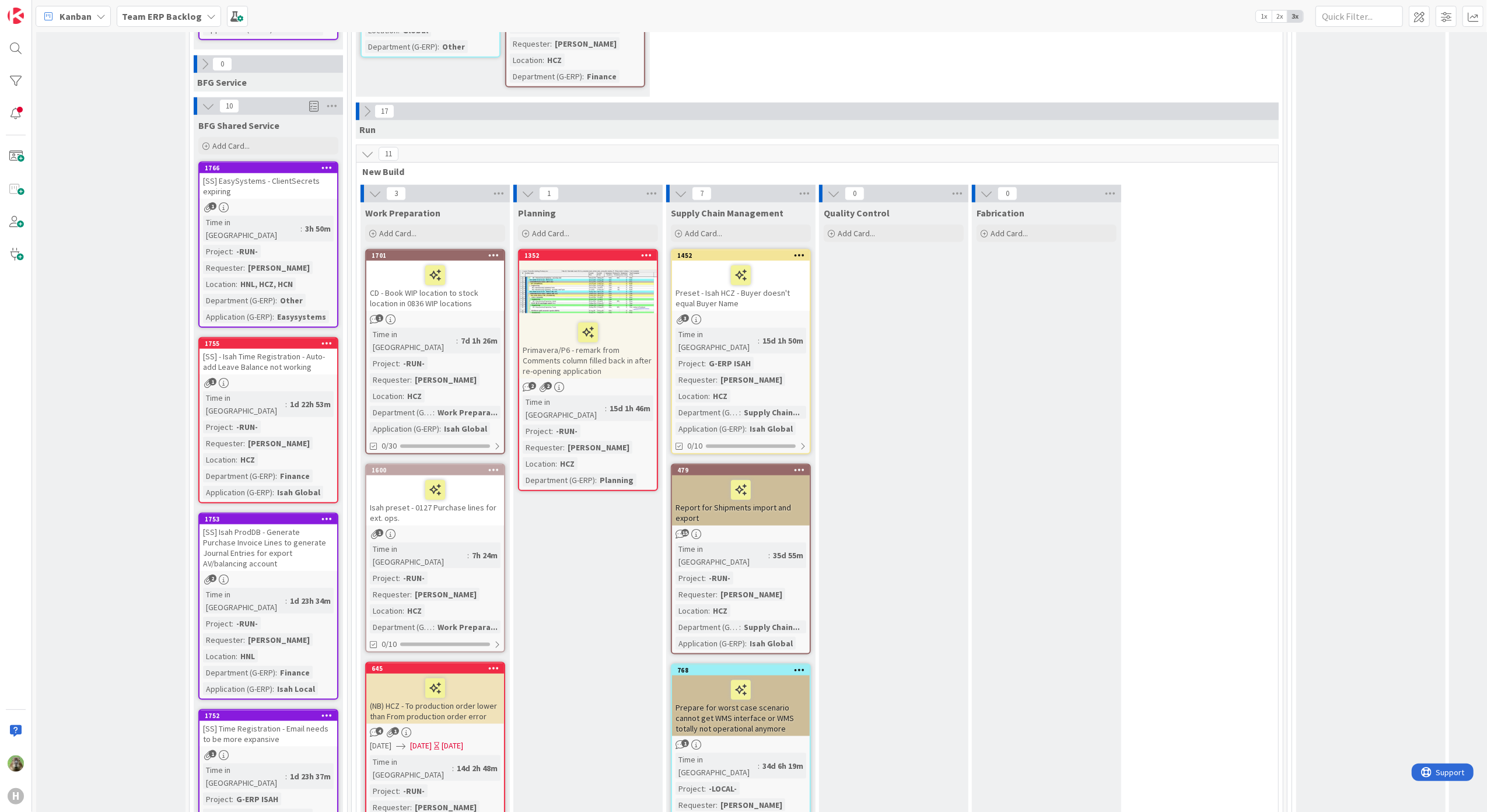
scroll to position [933, 0]
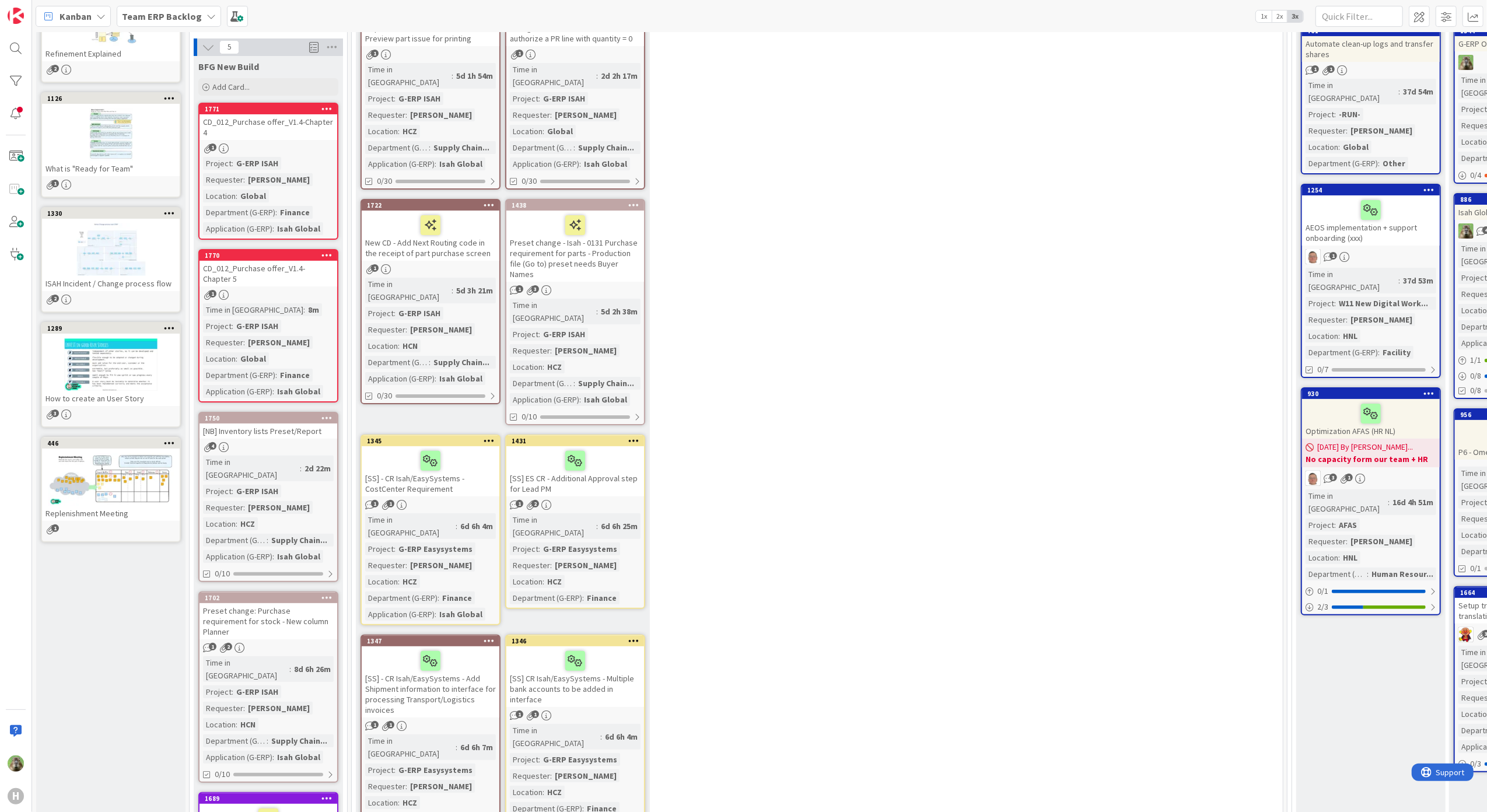
scroll to position [0, 0]
